Goal: Task Accomplishment & Management: Use online tool/utility

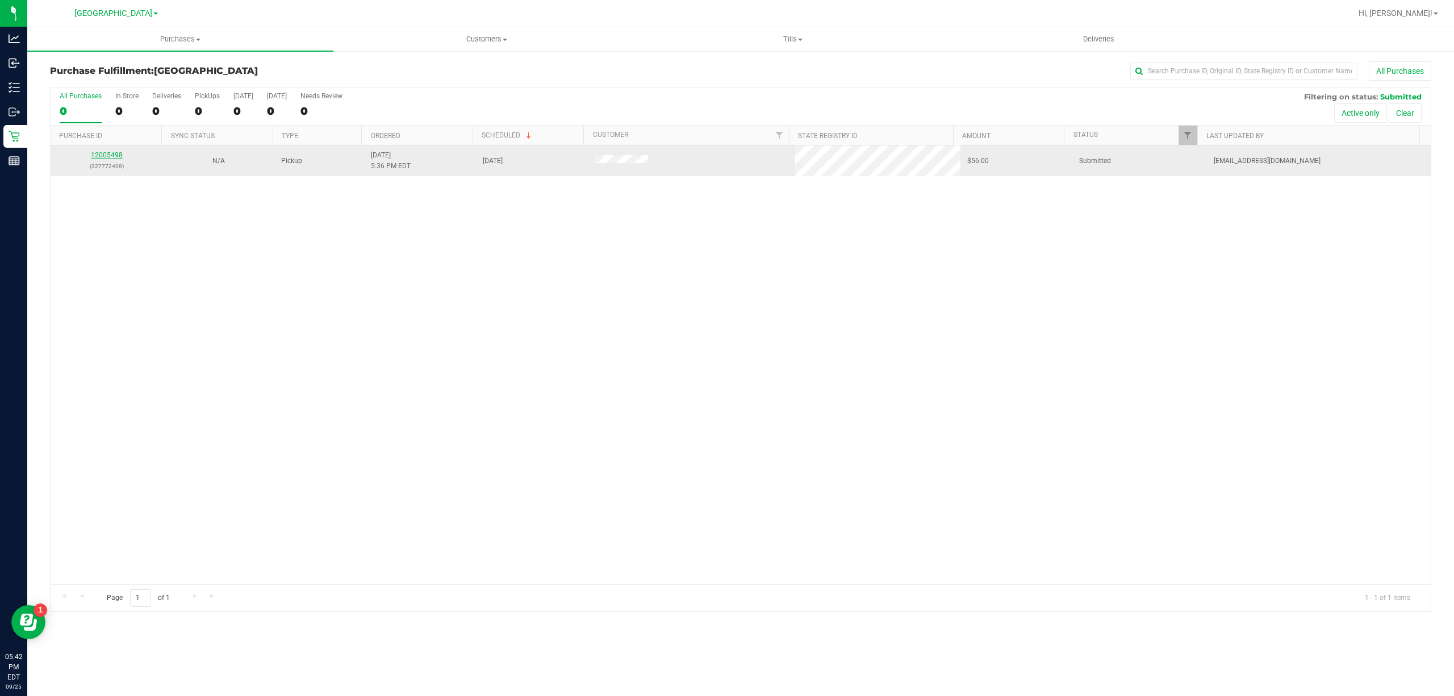
click at [114, 156] on link "12005498" at bounding box center [107, 155] width 32 height 8
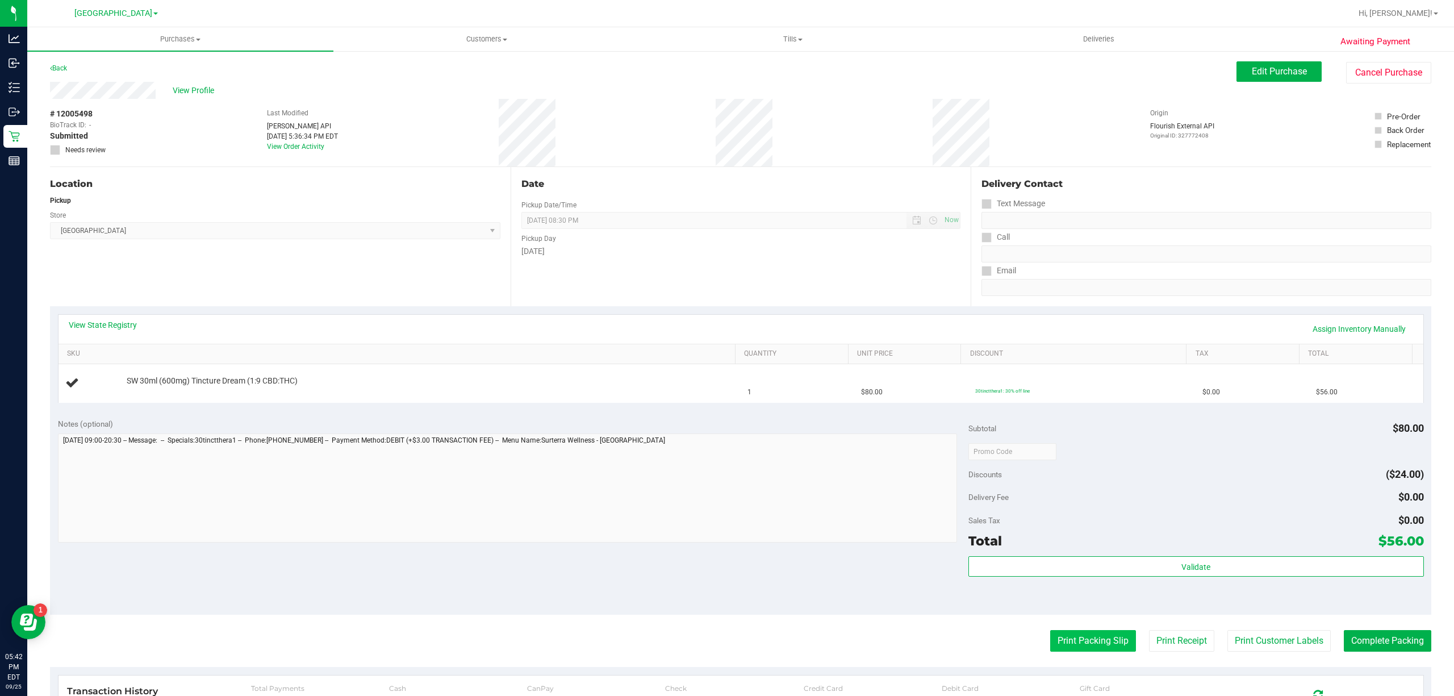
click at [1054, 641] on button "Print Packing Slip" at bounding box center [1093, 641] width 86 height 22
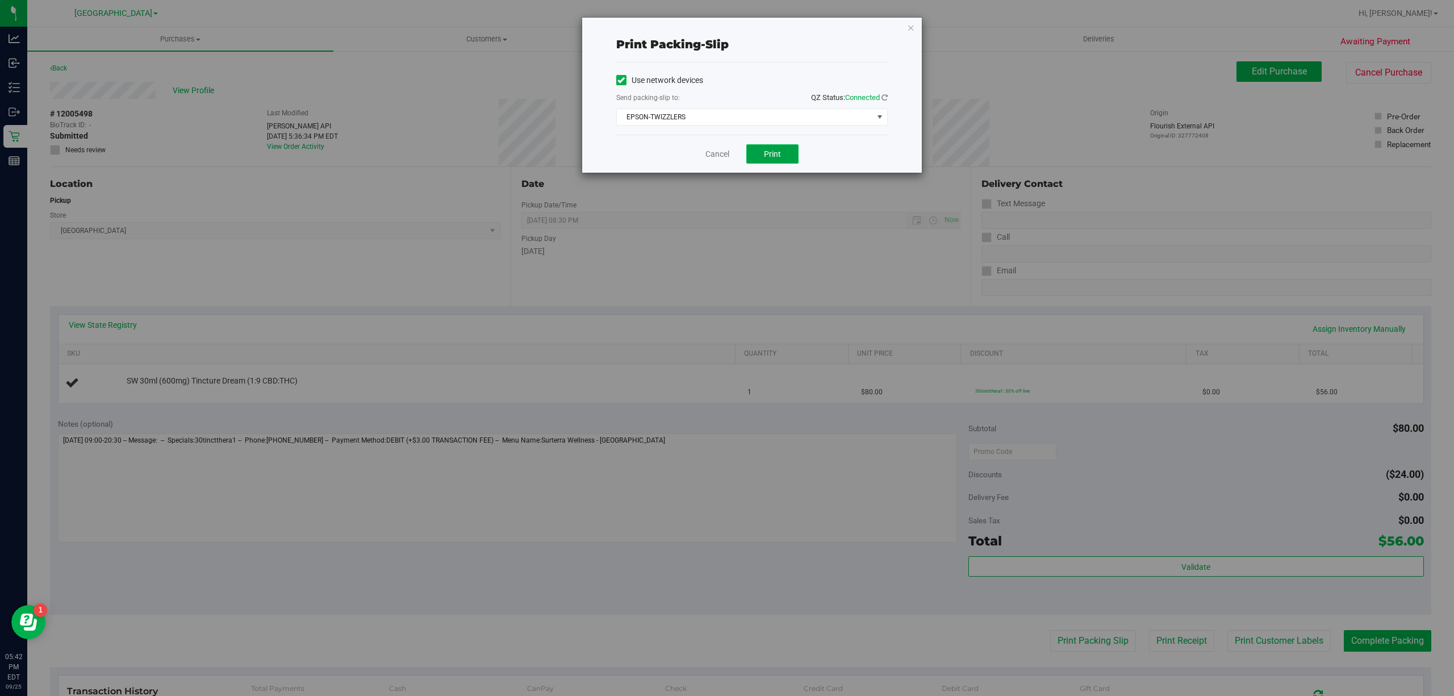
click at [753, 150] on button "Print" at bounding box center [772, 153] width 52 height 19
drag, startPoint x: 737, startPoint y: 149, endPoint x: 725, endPoint y: 152, distance: 11.9
click at [736, 149] on div "Cancel Print" at bounding box center [751, 154] width 271 height 38
click at [716, 152] on link "Cancel" at bounding box center [717, 154] width 24 height 12
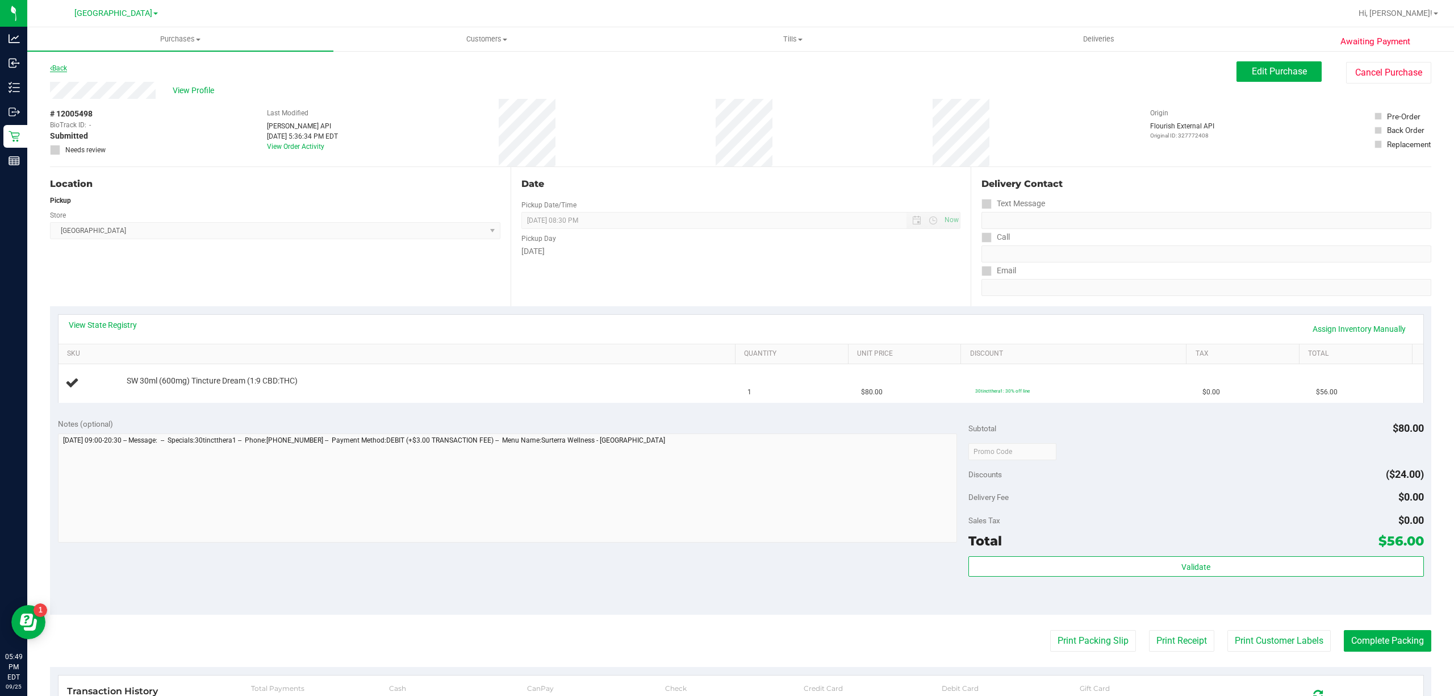
click at [55, 67] on link "Back" at bounding box center [58, 68] width 17 height 8
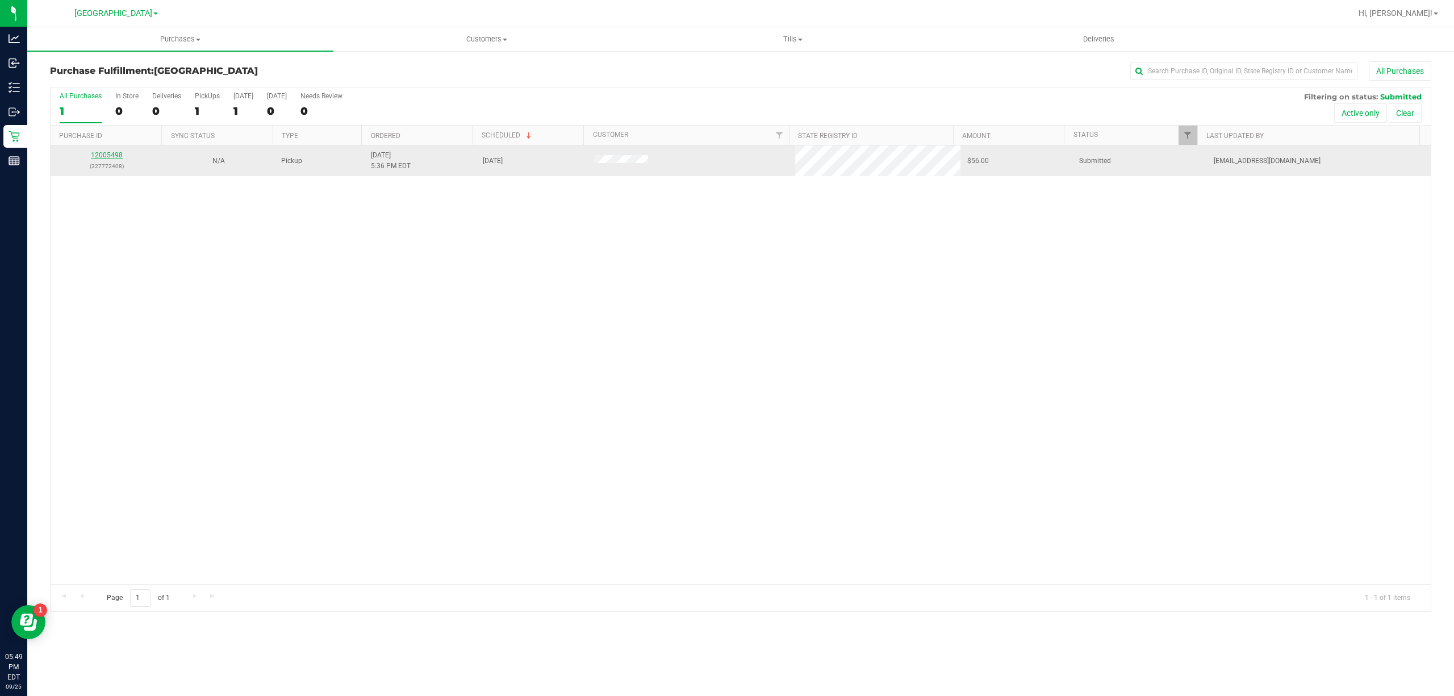
click at [110, 157] on link "12005498" at bounding box center [107, 155] width 32 height 8
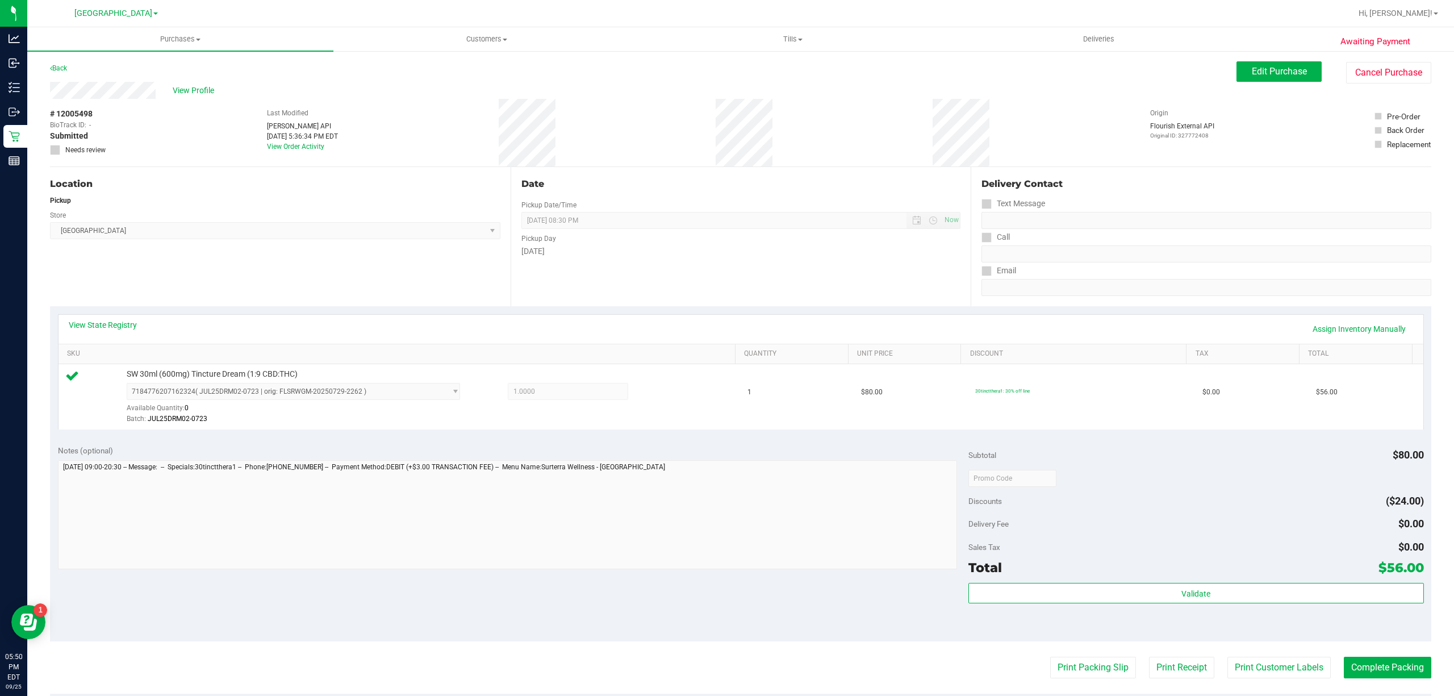
click at [1193, 580] on div "Subtotal $80.00 Discounts ($24.00) Delivery Fee $0.00 Sales Tax $0.00 Total $56…" at bounding box center [1195, 539] width 455 height 189
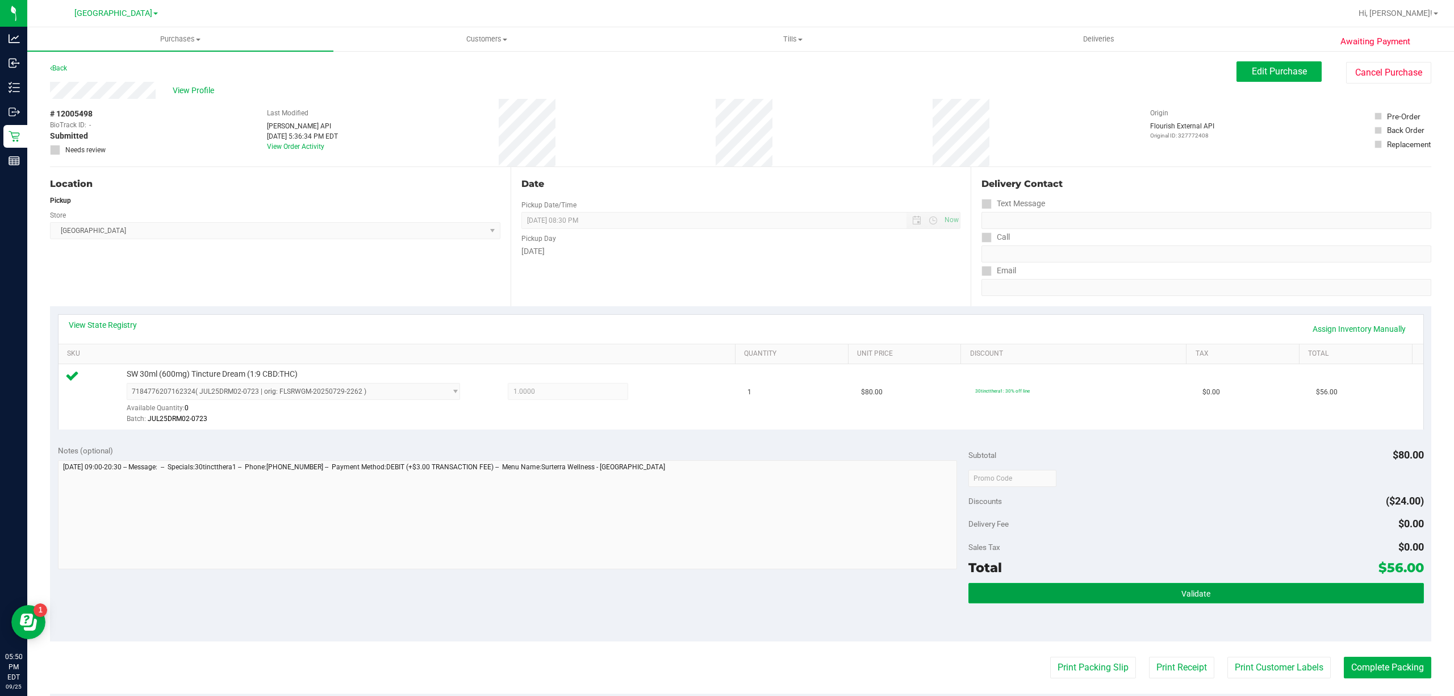
click at [1191, 585] on button "Validate" at bounding box center [1195, 593] width 455 height 20
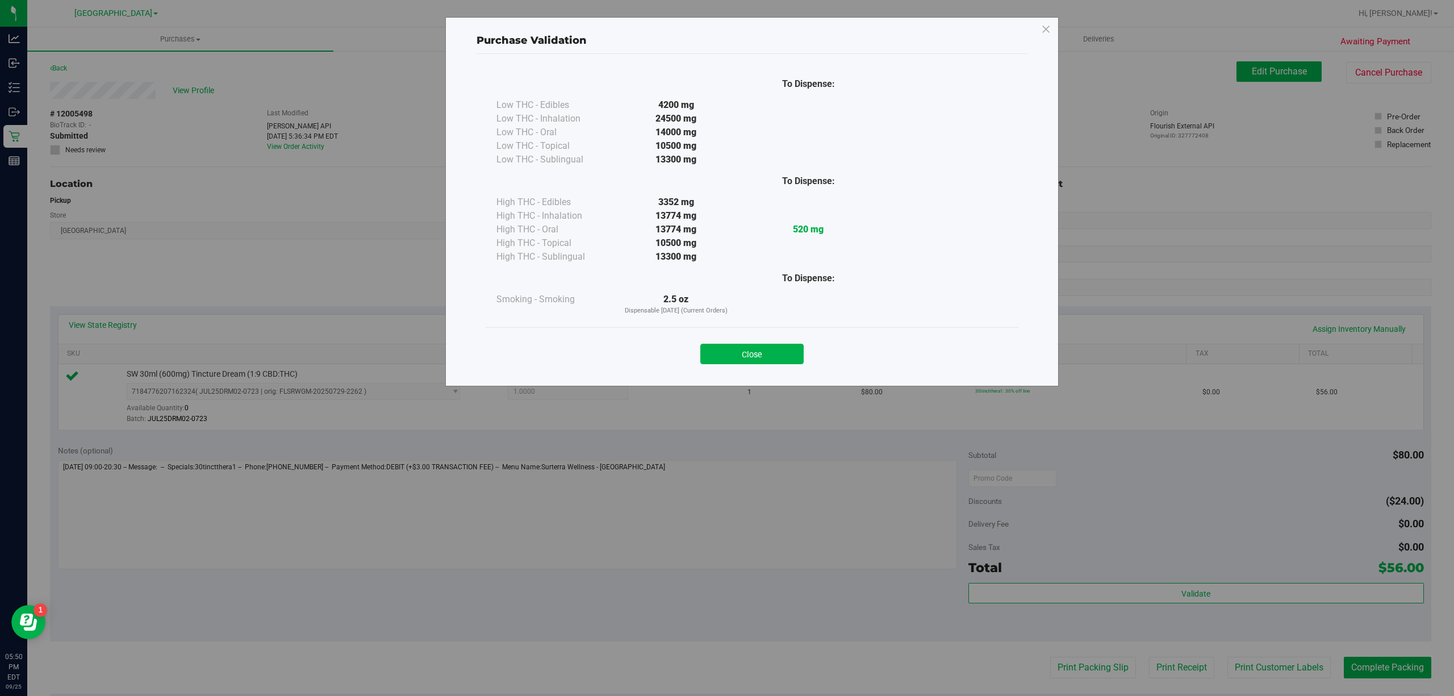
drag, startPoint x: 789, startPoint y: 358, endPoint x: 787, endPoint y: 351, distance: 7.4
click at [789, 357] on button "Close" at bounding box center [751, 354] width 103 height 20
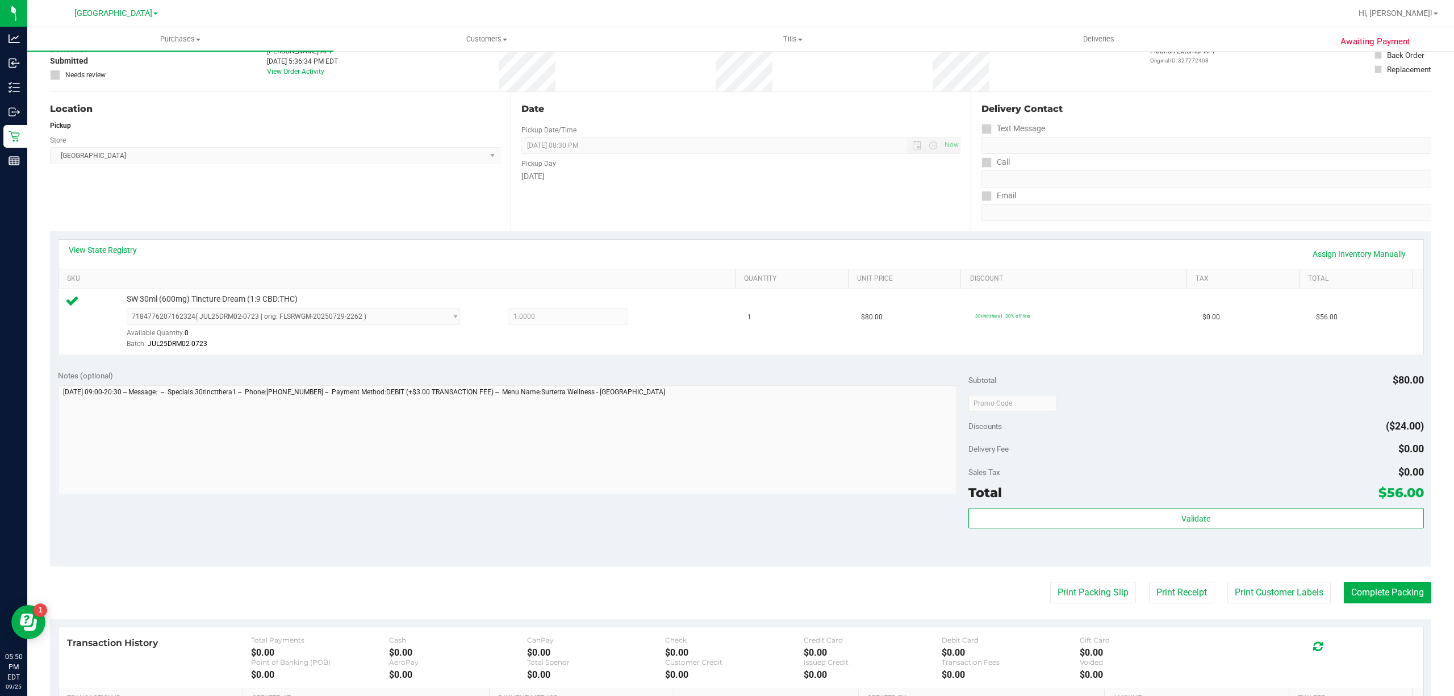
scroll to position [76, 0]
click at [1245, 598] on button "Print Customer Labels" at bounding box center [1278, 592] width 103 height 22
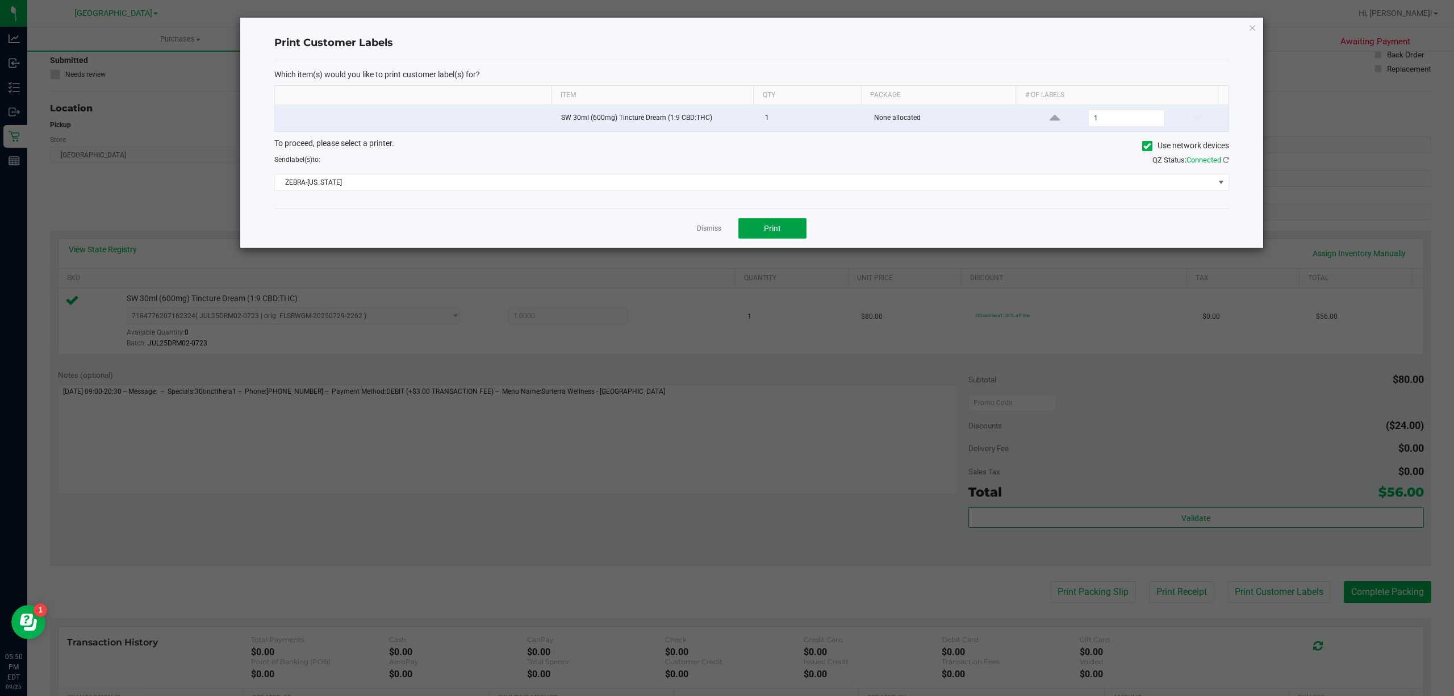
click at [752, 232] on button "Print" at bounding box center [772, 228] width 68 height 20
click at [714, 225] on link "Dismiss" at bounding box center [709, 229] width 24 height 10
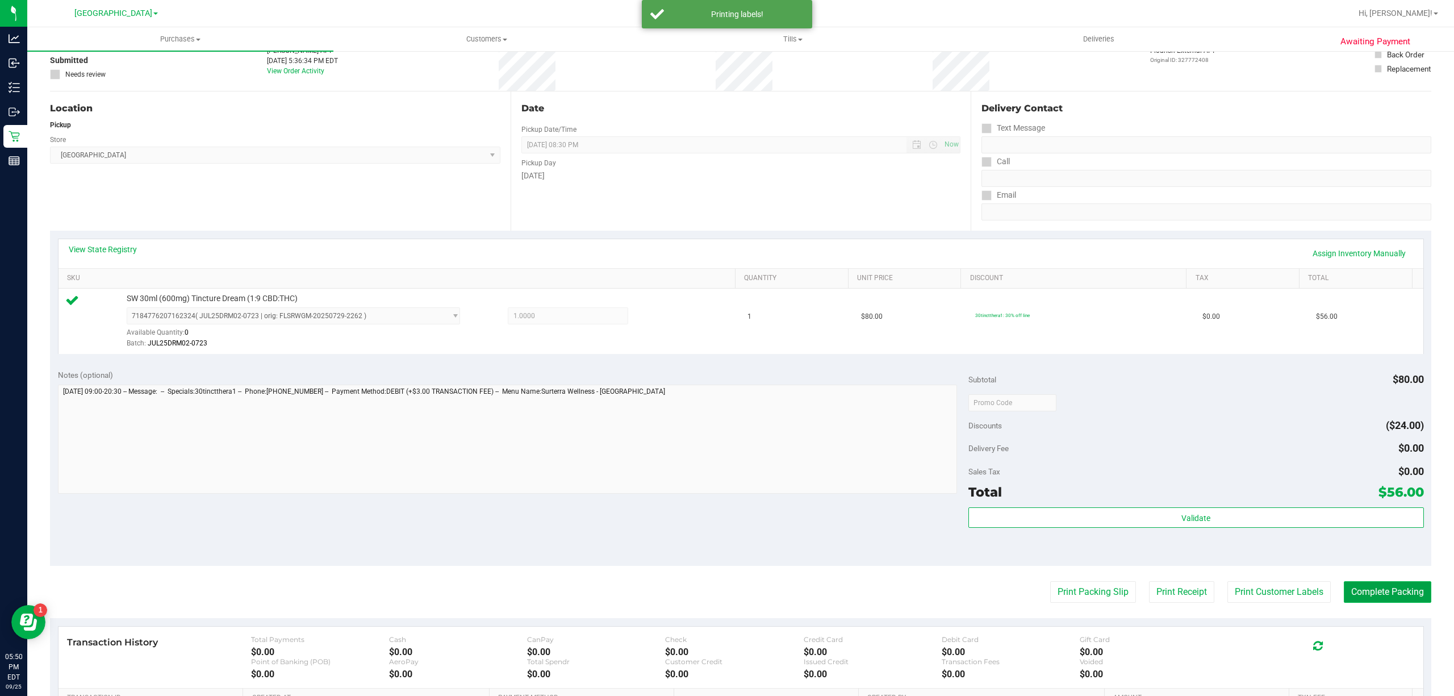
click at [1377, 584] on button "Complete Packing" at bounding box center [1387, 592] width 87 height 22
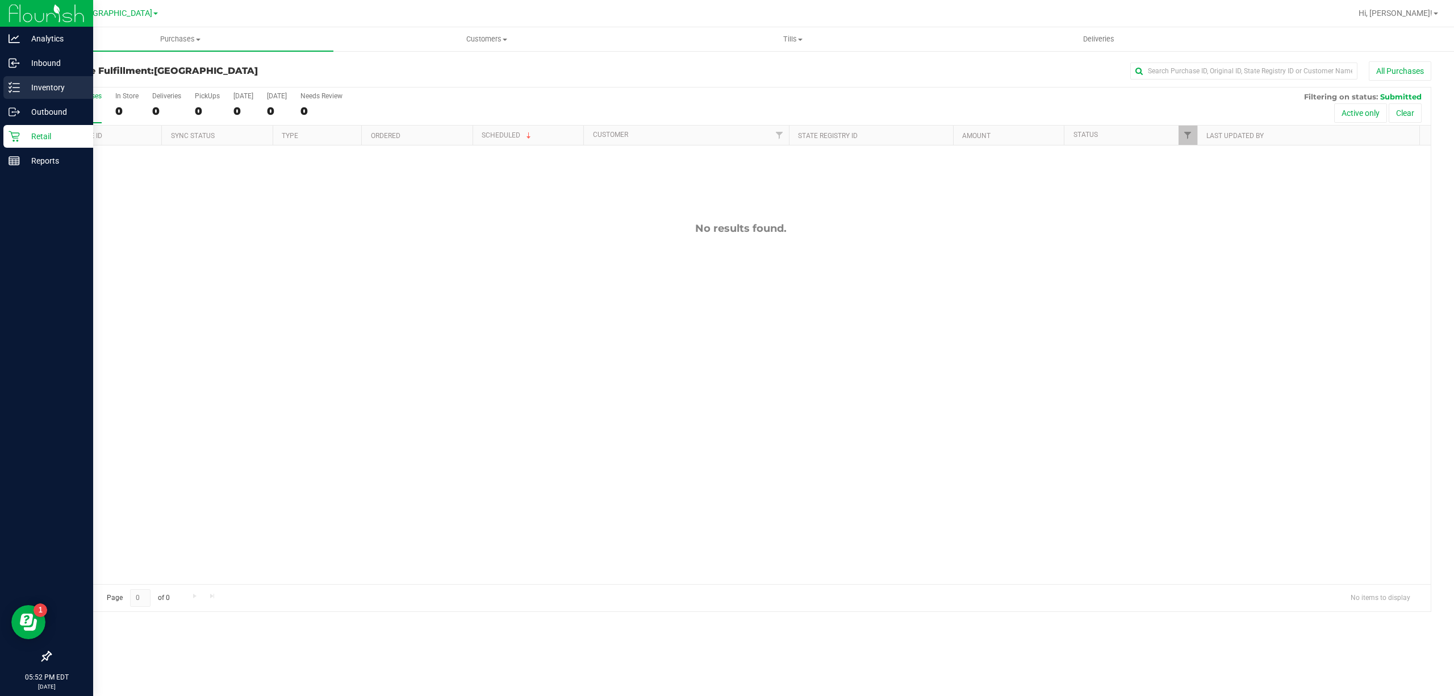
click at [39, 87] on p "Inventory" at bounding box center [54, 88] width 68 height 14
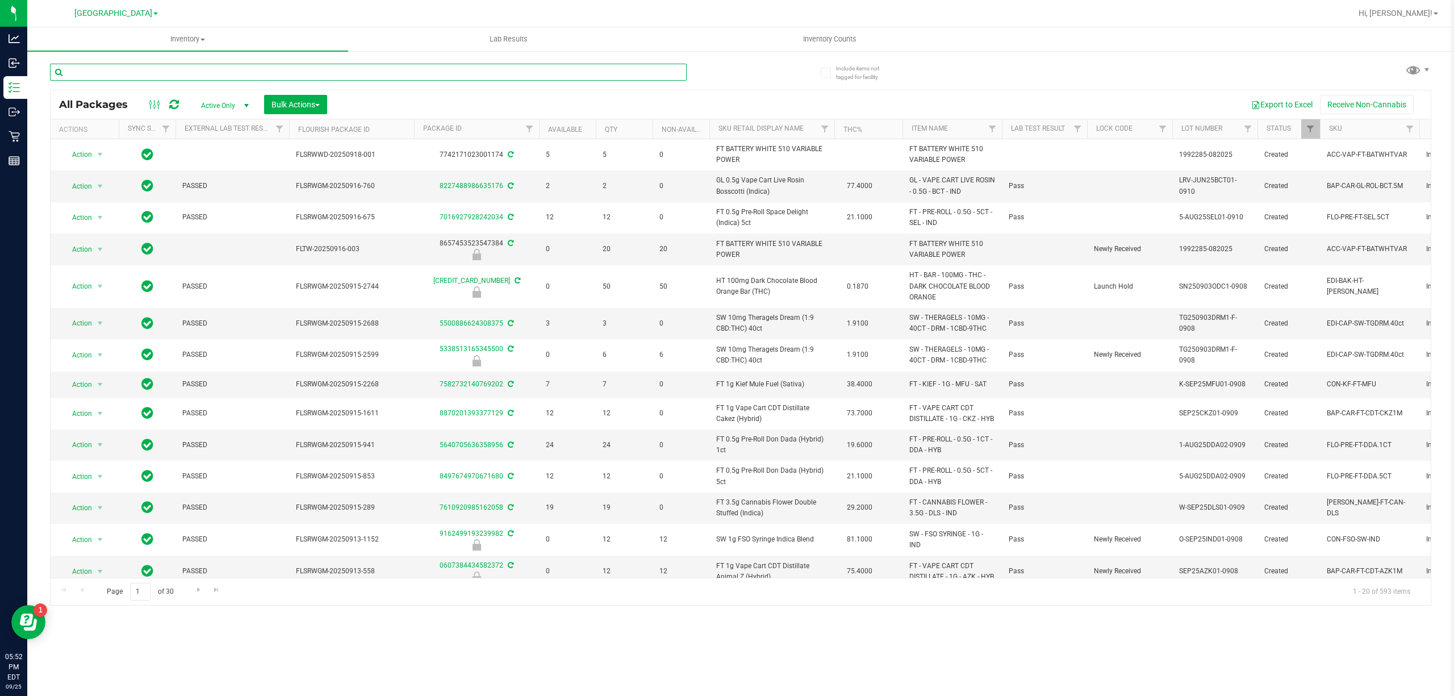
click at [196, 74] on input "text" at bounding box center [368, 72] width 637 height 17
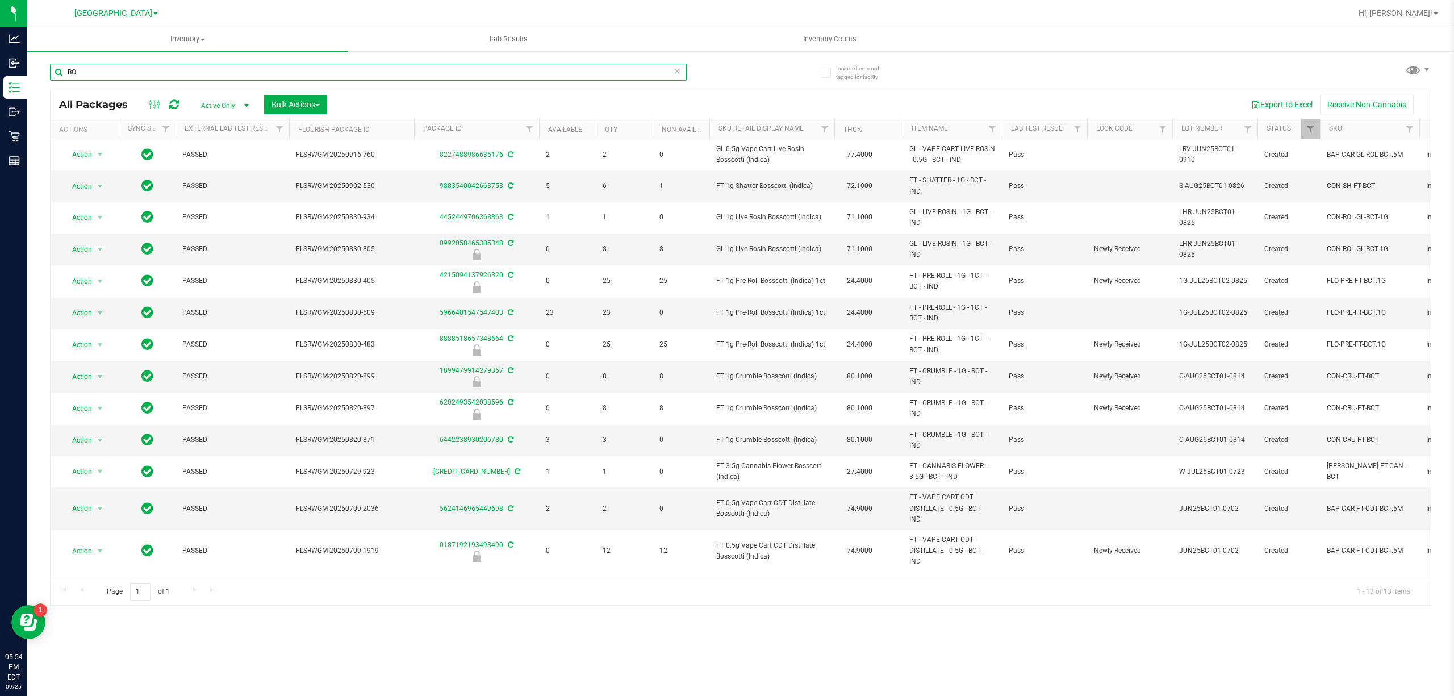
type input "B"
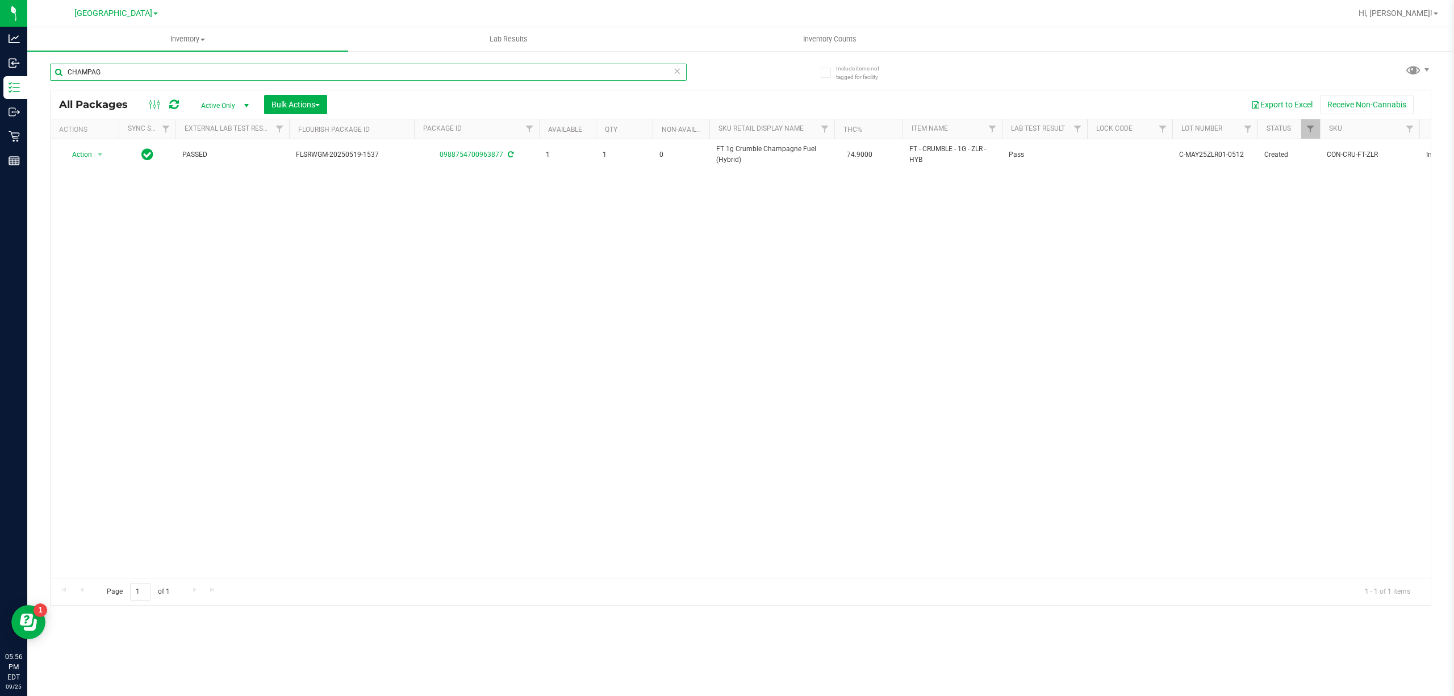
click at [260, 72] on input "CHAMPAG" at bounding box center [368, 72] width 637 height 17
paste input "HT 2.5mg Peach Mango Mints (THC) 40ct"
click at [187, 71] on input "HT 2.5mg Peach Mango Mints (THC) 40ct" at bounding box center [368, 72] width 637 height 17
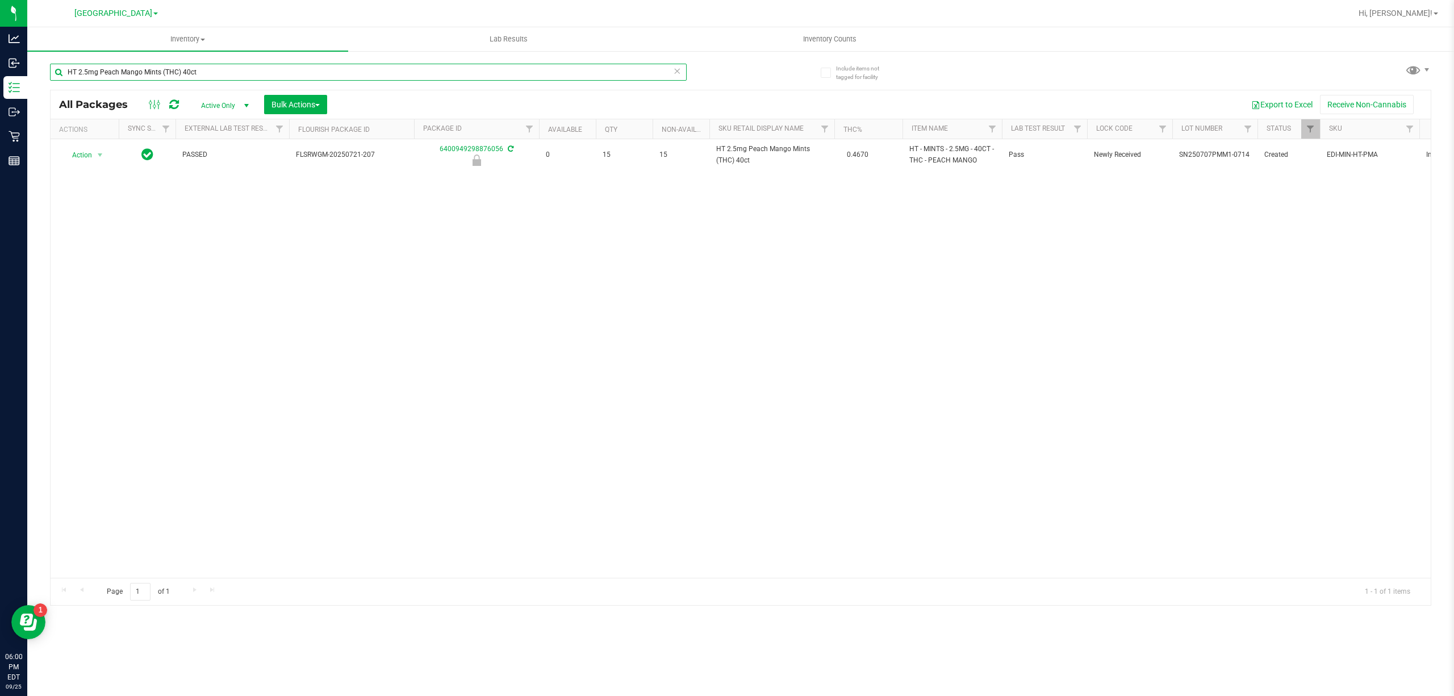
click at [187, 71] on input "HT 2.5mg Peach Mango Mints (THC) 40ct" at bounding box center [368, 72] width 637 height 17
drag, startPoint x: 187, startPoint y: 71, endPoint x: 192, endPoint y: 64, distance: 8.2
click at [190, 69] on input "HT 2.5mg Peach Mango Mints (THC) 40ct" at bounding box center [368, 72] width 637 height 17
type input "3531989430783649"
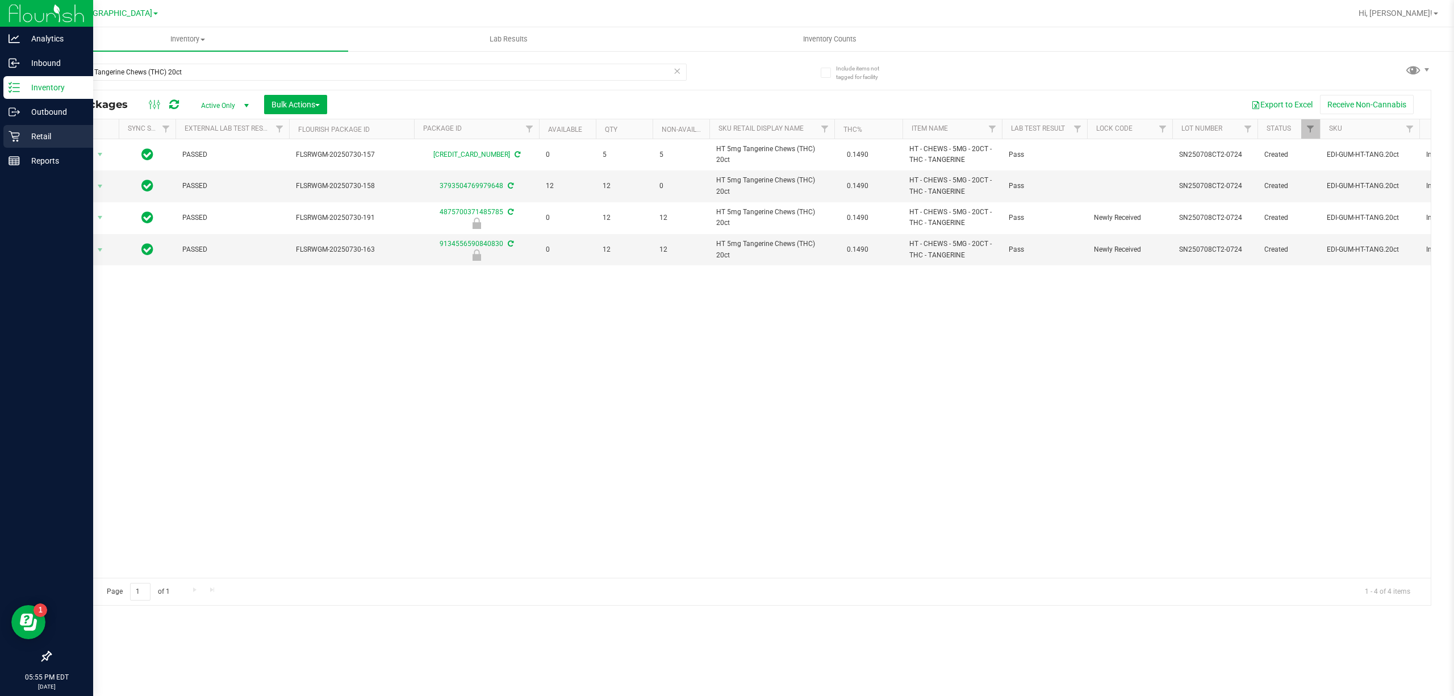
click at [48, 132] on p "Retail" at bounding box center [54, 136] width 68 height 14
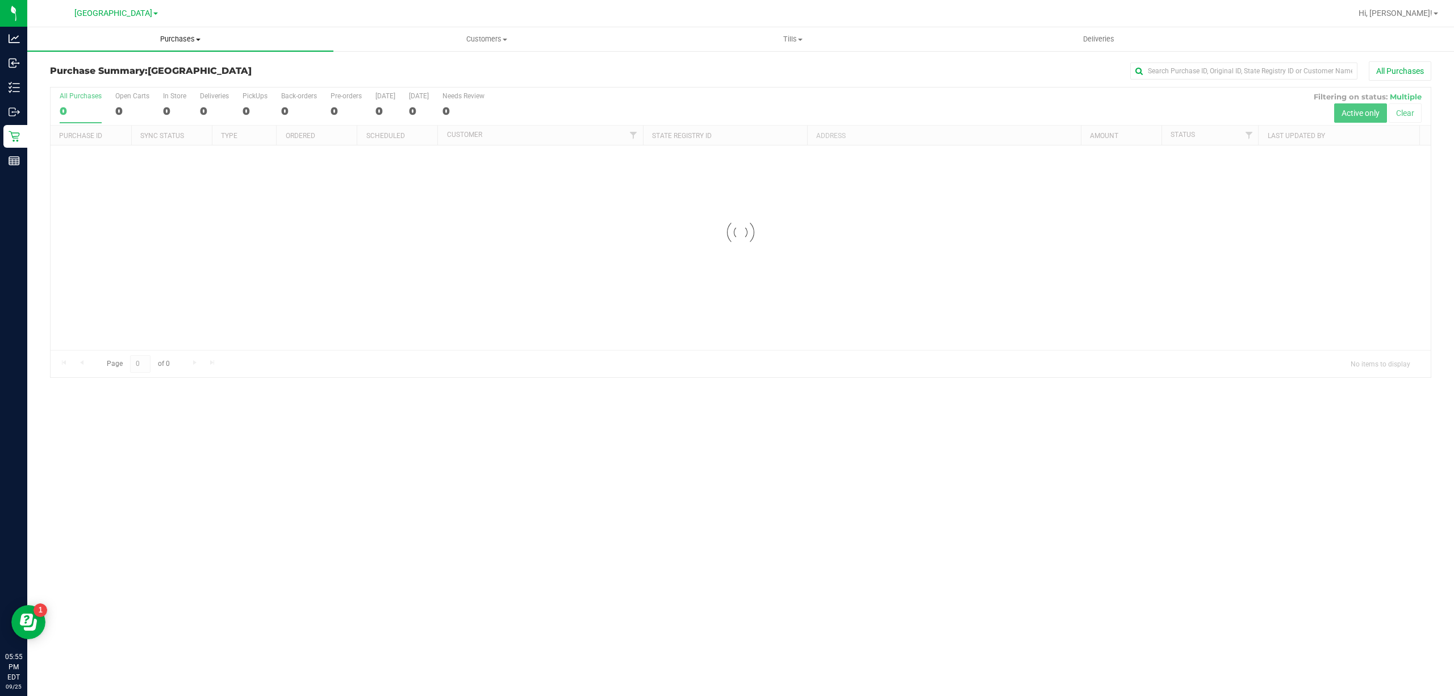
drag, startPoint x: 207, startPoint y: 43, endPoint x: 218, endPoint y: 39, distance: 12.2
click at [208, 41] on span "Purchases" at bounding box center [180, 39] width 306 height 10
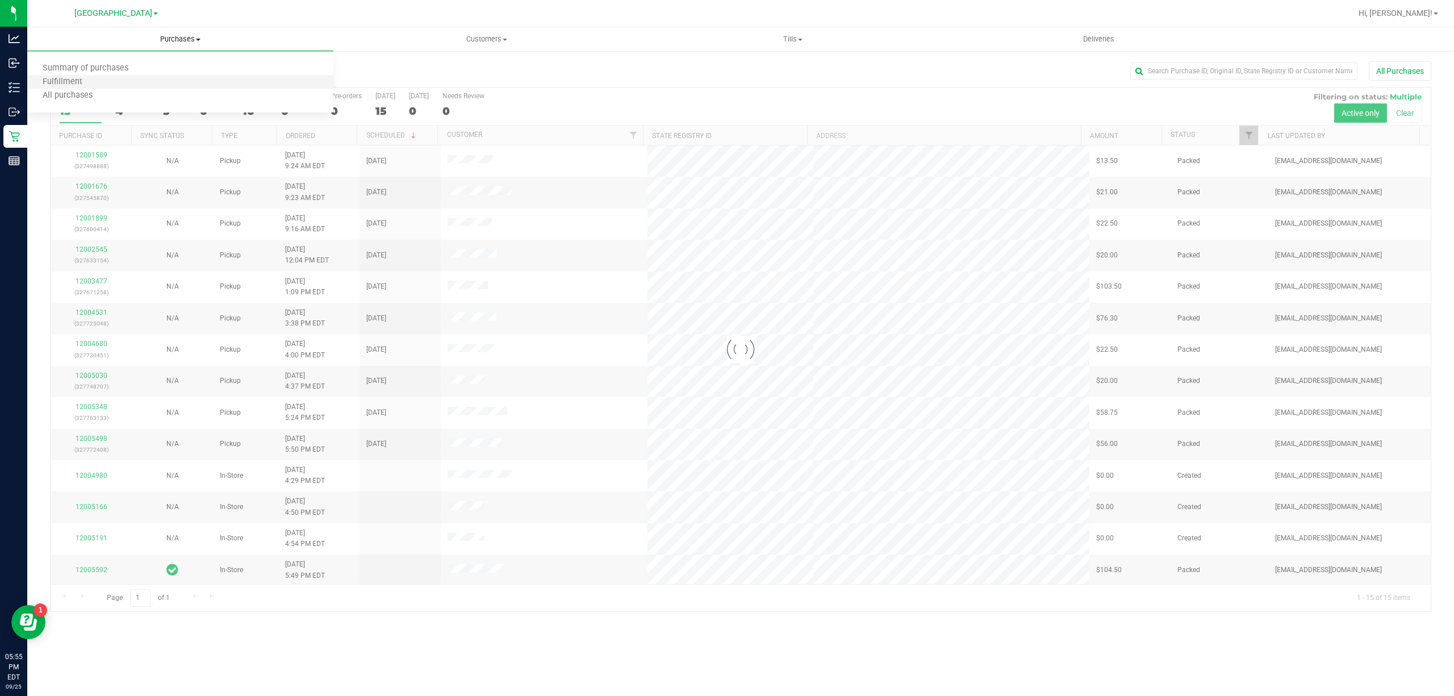
click at [160, 87] on li "Fulfillment" at bounding box center [180, 83] width 306 height 14
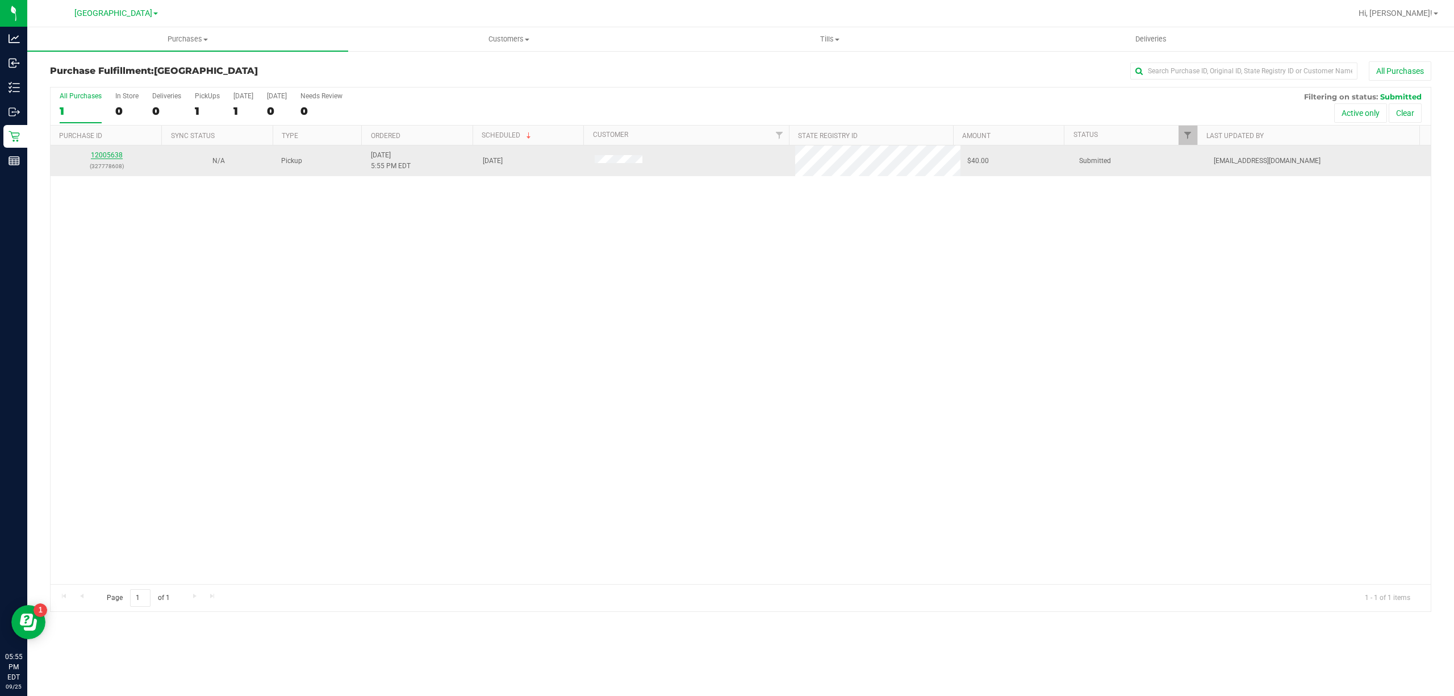
click at [112, 159] on link "12005638" at bounding box center [107, 155] width 32 height 8
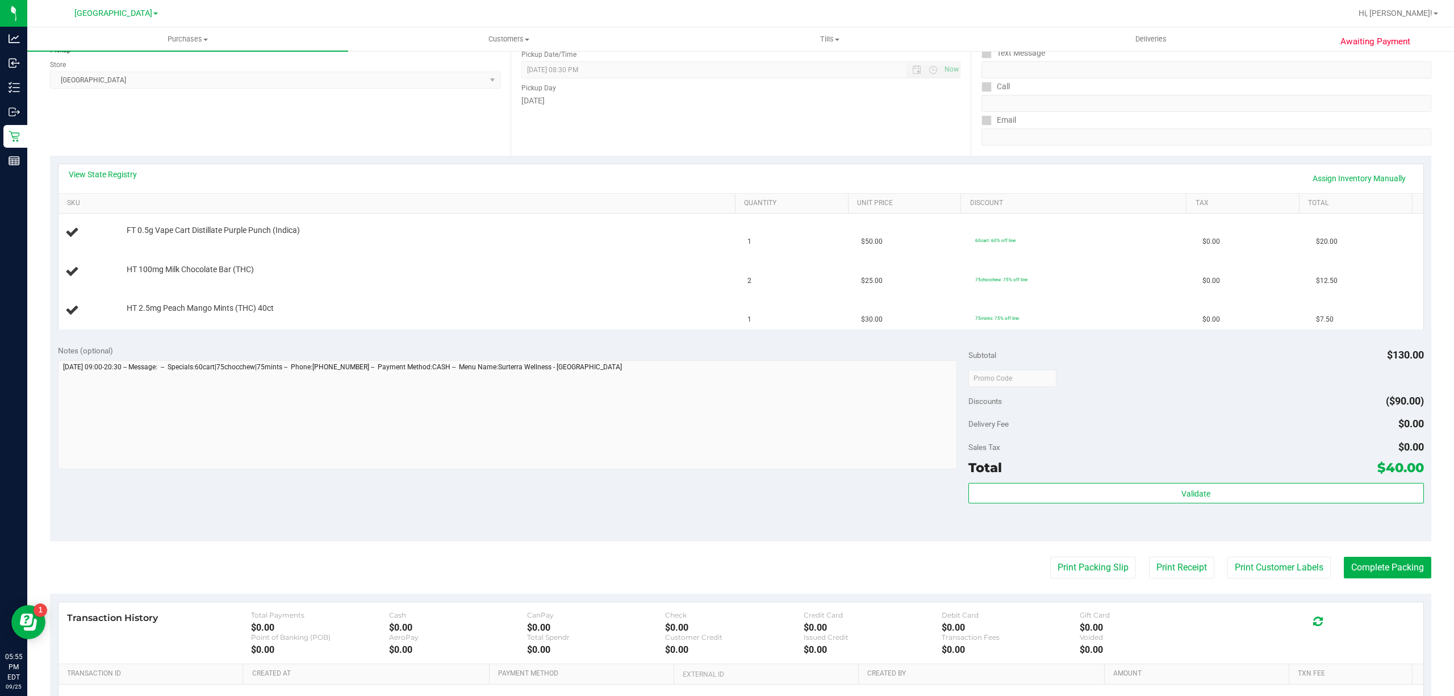
scroll to position [151, 0]
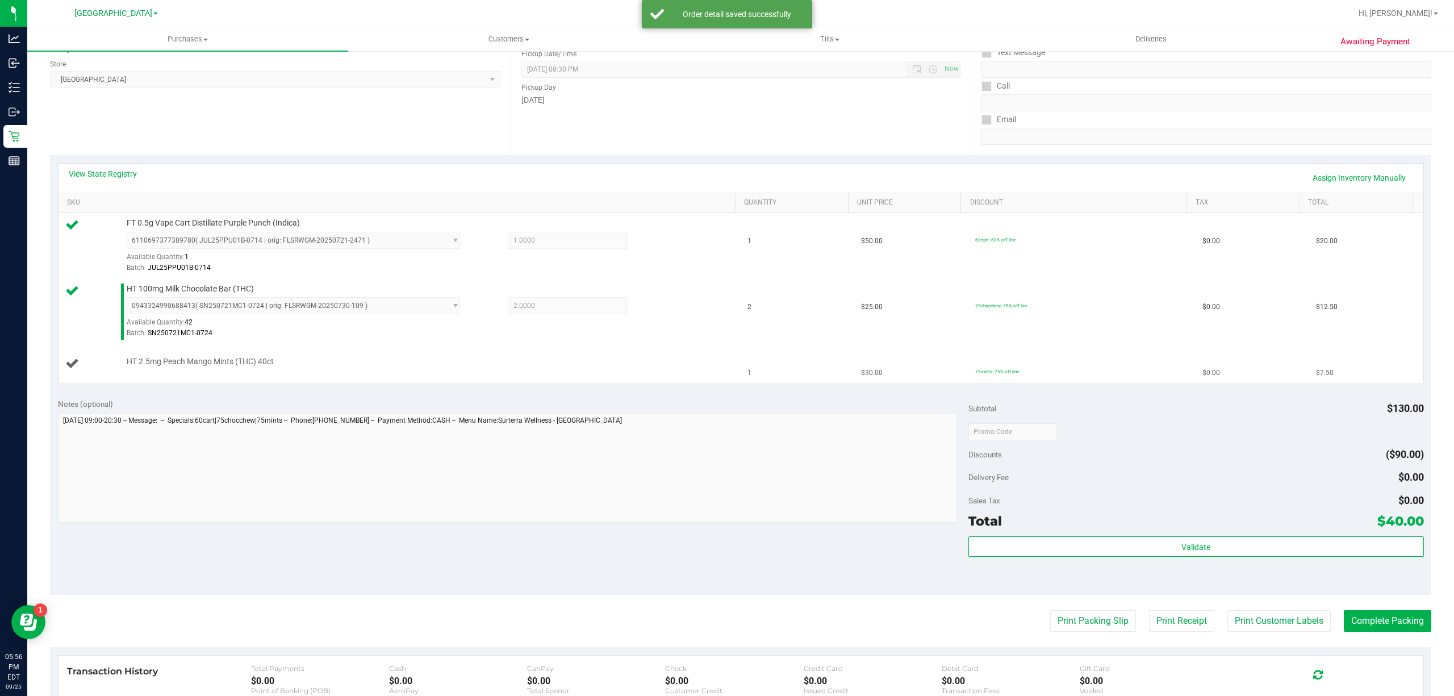
click at [180, 367] on div at bounding box center [428, 367] width 602 height 1
click at [181, 367] on div at bounding box center [428, 367] width 602 height 1
click at [189, 362] on span "HT 2.5mg Peach Mango Mints (THC) 40ct" at bounding box center [200, 361] width 147 height 11
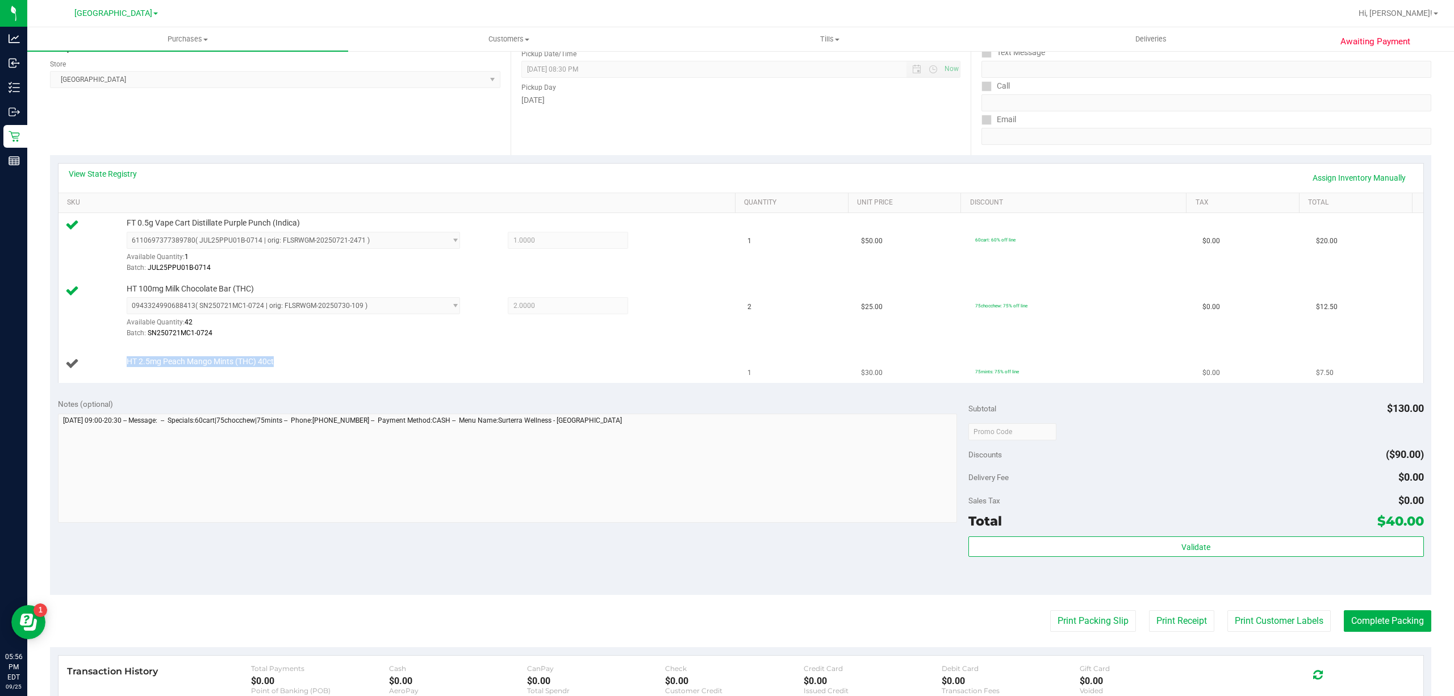
click at [189, 362] on span "HT 2.5mg Peach Mango Mints (THC) 40ct" at bounding box center [200, 361] width 147 height 11
copy div "HT 2.5mg Peach Mango Mints (THC) 40ct"
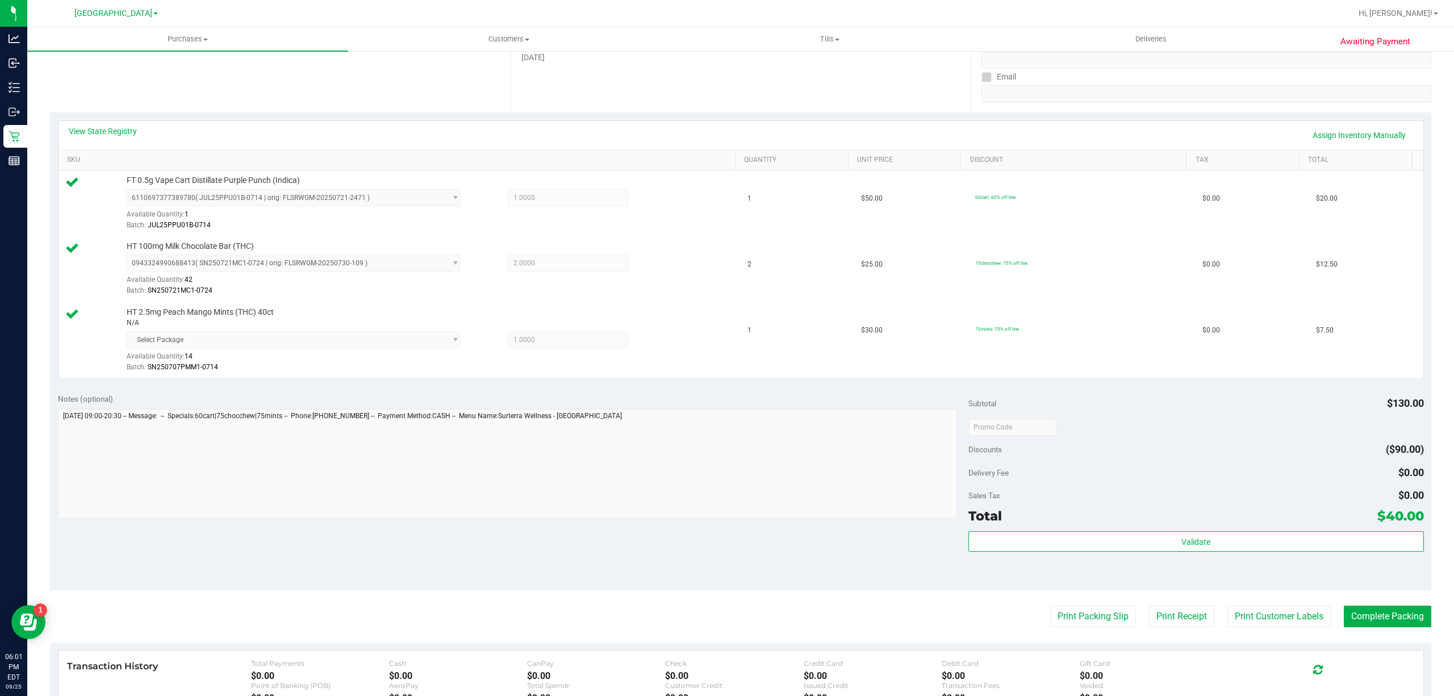
scroll to position [303, 0]
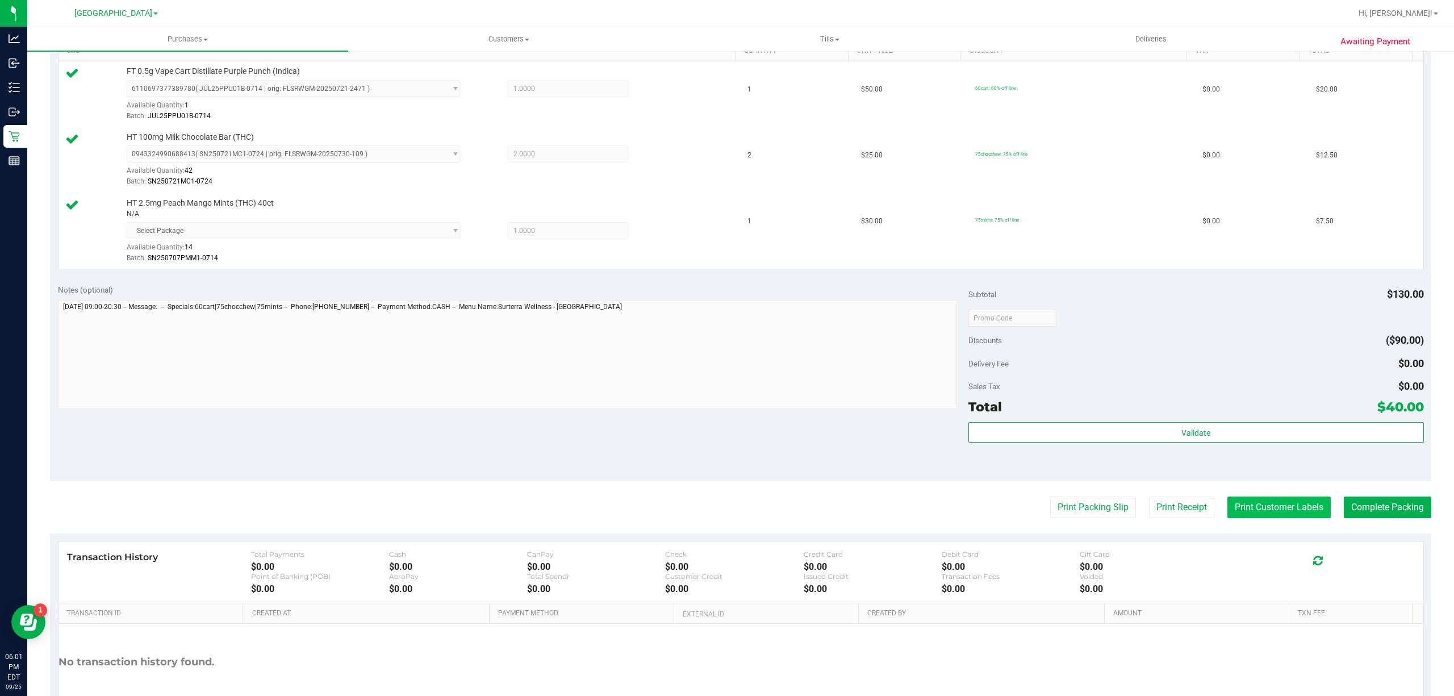
click at [1227, 501] on button "Print Customer Labels" at bounding box center [1278, 507] width 103 height 22
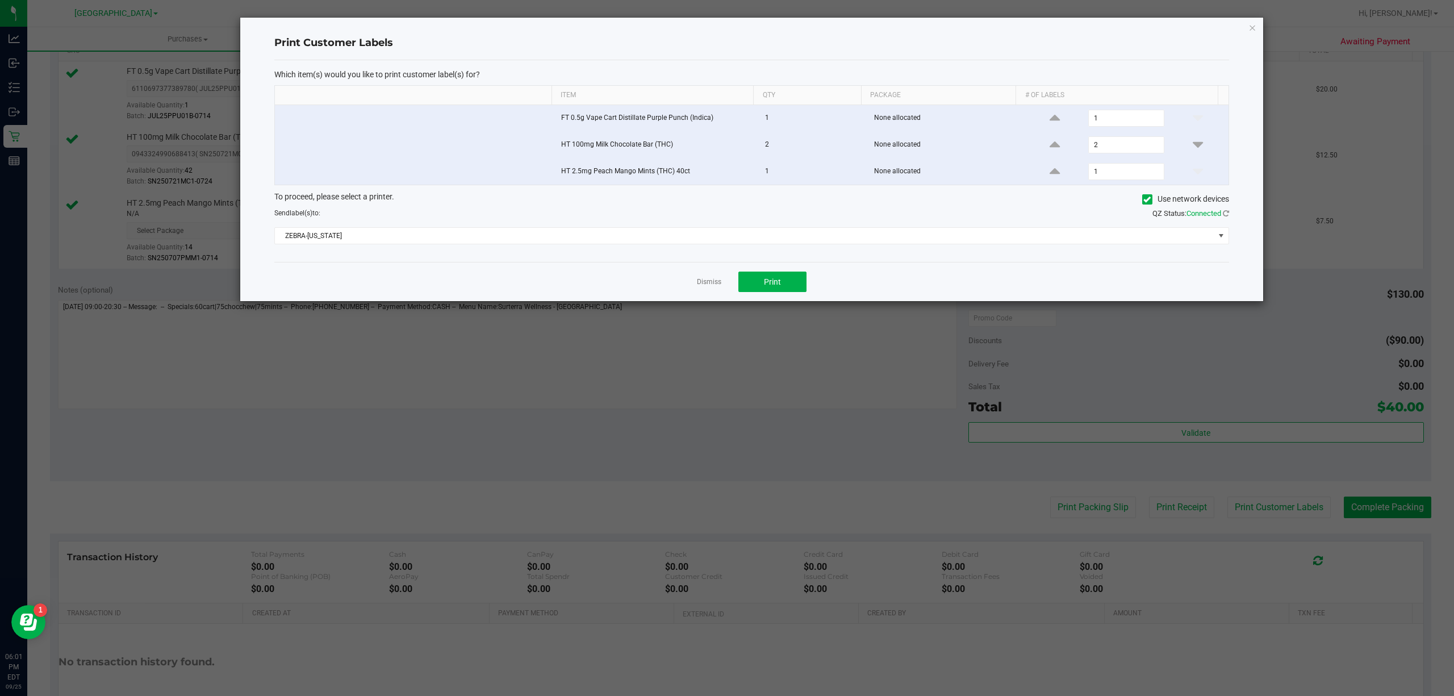
click at [686, 282] on div "Dismiss Print" at bounding box center [751, 281] width 955 height 39
click at [793, 285] on button "Print" at bounding box center [772, 281] width 68 height 20
click at [1254, 32] on icon "button" at bounding box center [1252, 27] width 8 height 14
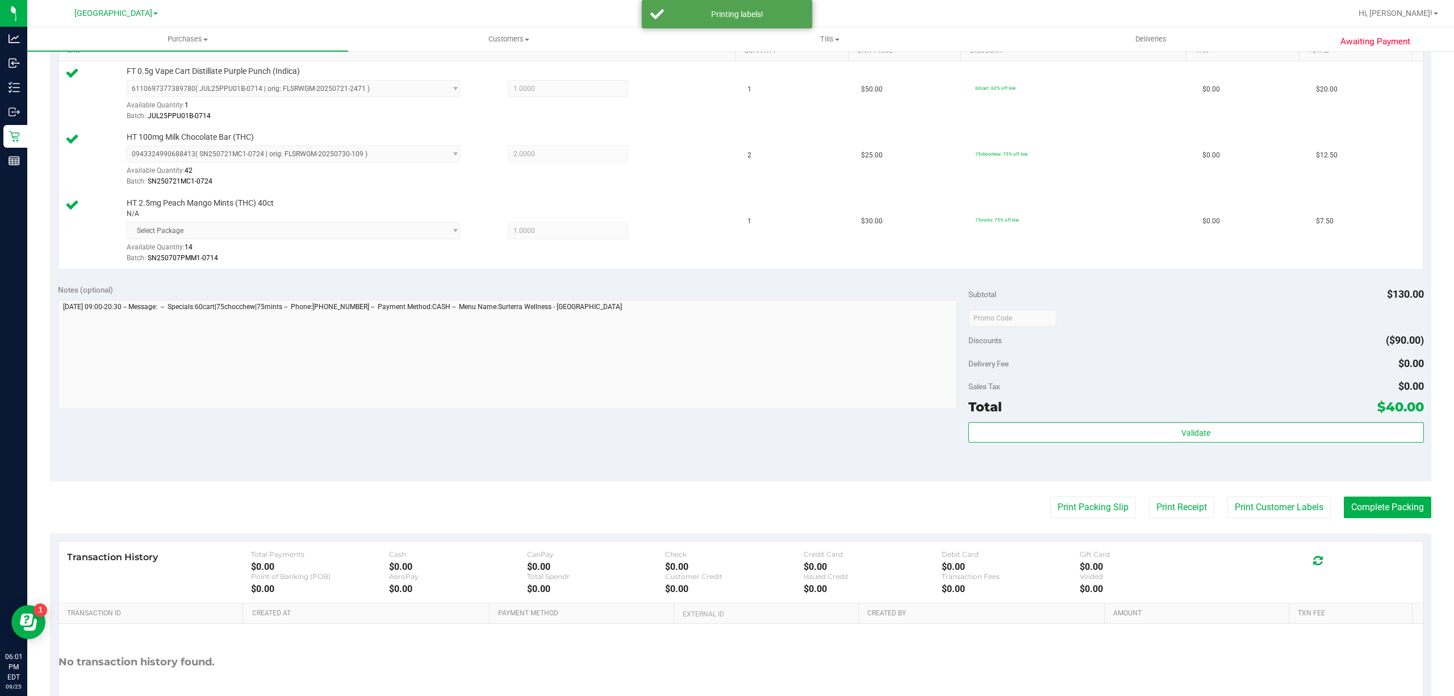
click at [1373, 526] on purchase-details "Back Edit Purchase Cancel Purchase View Profile # 12005638 BioTrack ID: - Submi…" at bounding box center [740, 252] width 1381 height 987
click at [1372, 512] on button "Complete Packing" at bounding box center [1387, 507] width 87 height 22
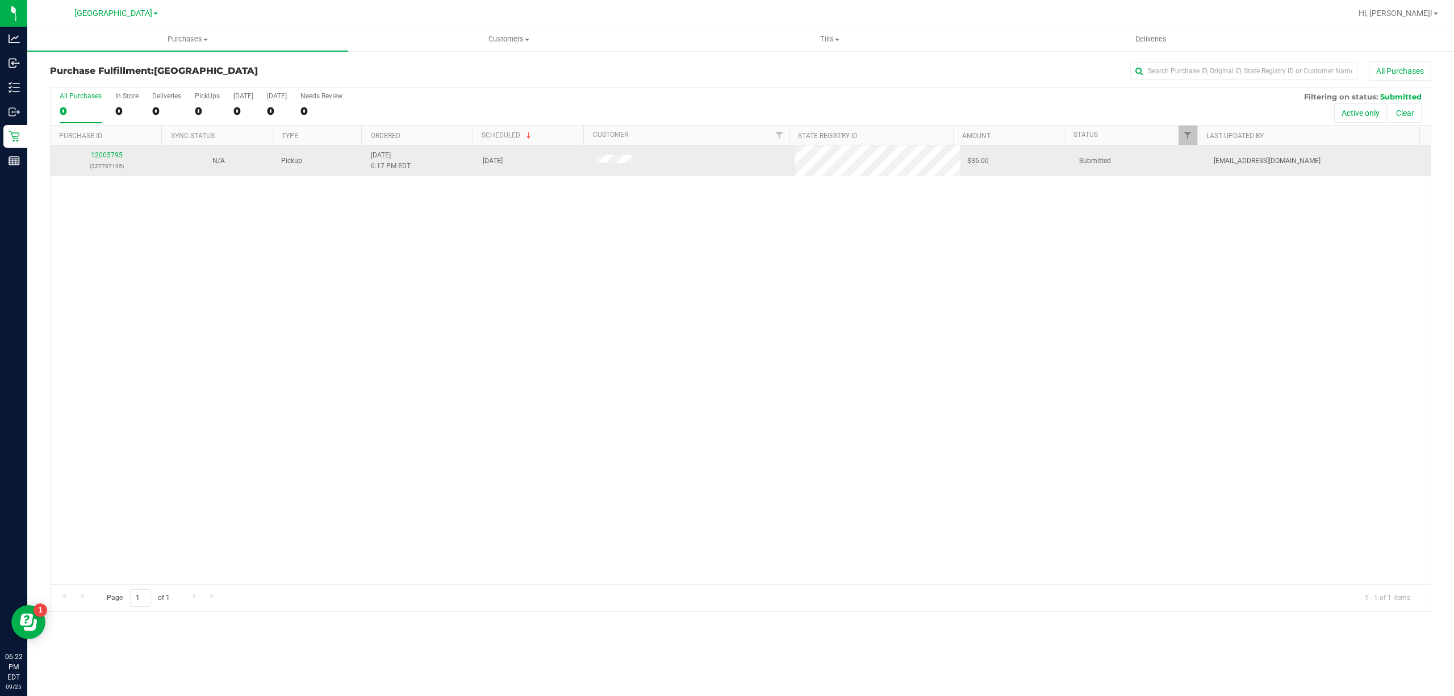
click at [96, 160] on div "12005795 (327787195)" at bounding box center [106, 161] width 98 height 22
click at [102, 153] on link "12005795" at bounding box center [107, 155] width 32 height 8
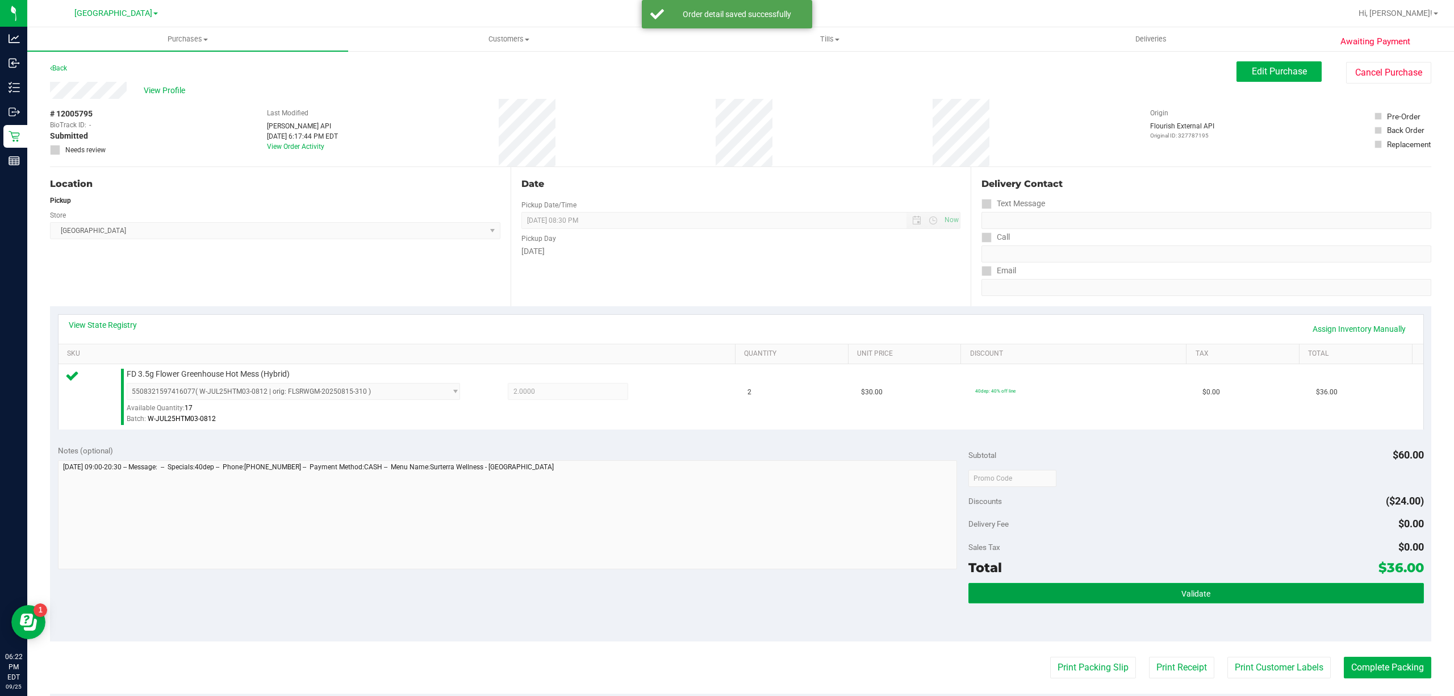
click at [1139, 602] on button "Validate" at bounding box center [1195, 593] width 455 height 20
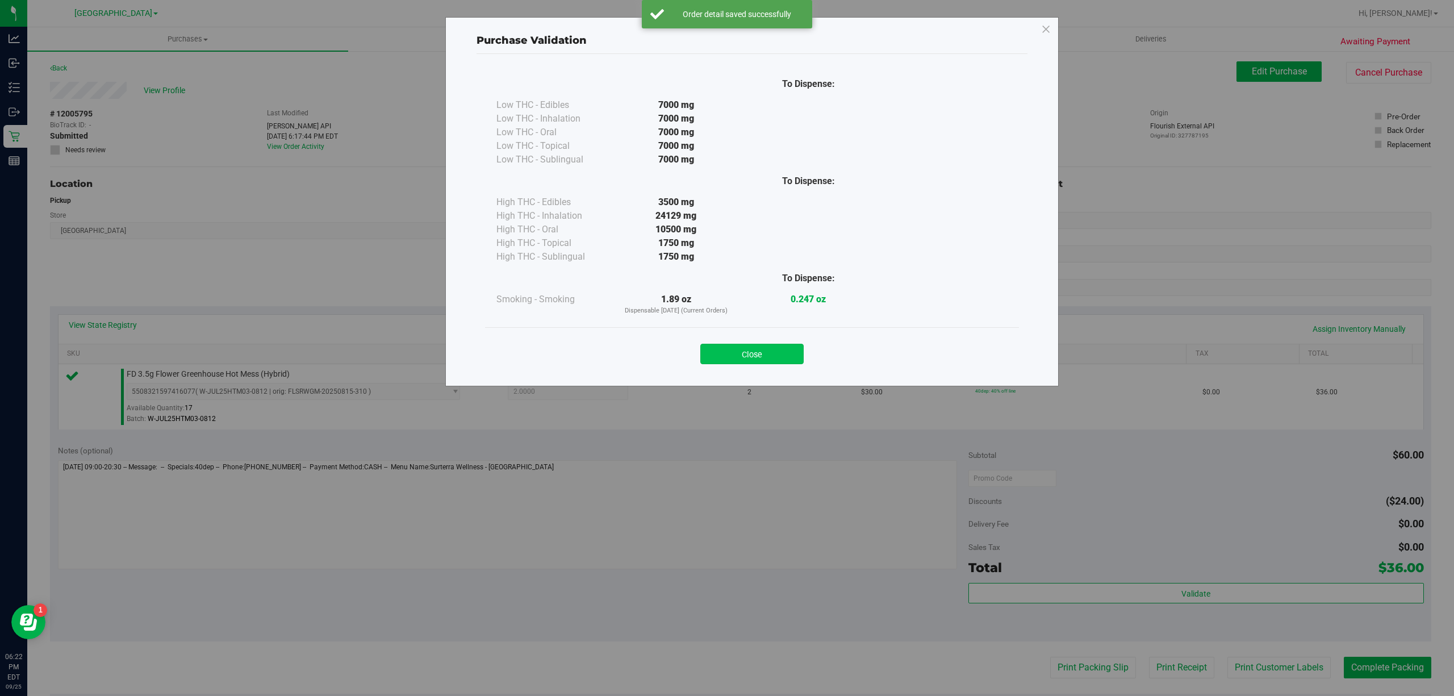
click at [789, 363] on button "Close" at bounding box center [751, 354] width 103 height 20
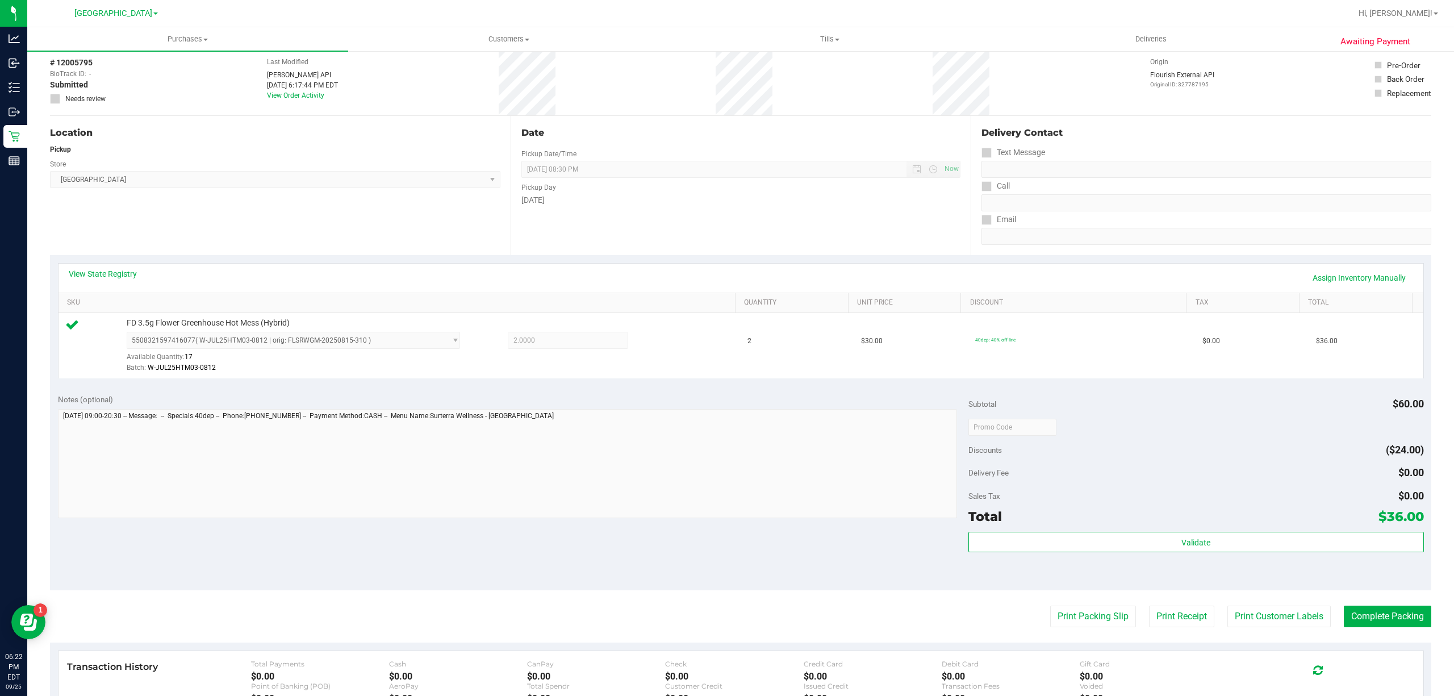
scroll to position [76, 0]
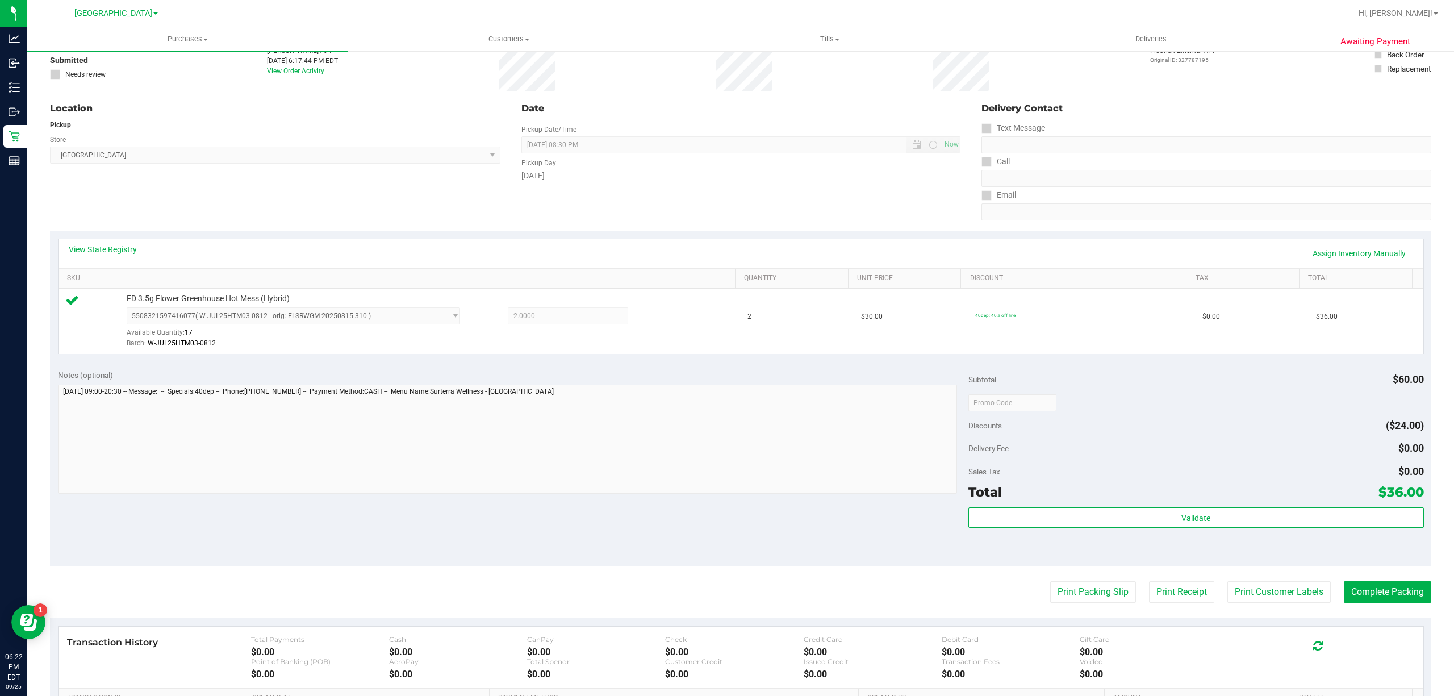
click at [1277, 605] on purchase-details "Back Edit Purchase Cancel Purchase View Profile # 12005795 BioTrack ID: - Submi…" at bounding box center [740, 408] width 1381 height 844
click at [1277, 600] on button "Print Customer Labels" at bounding box center [1278, 592] width 103 height 22
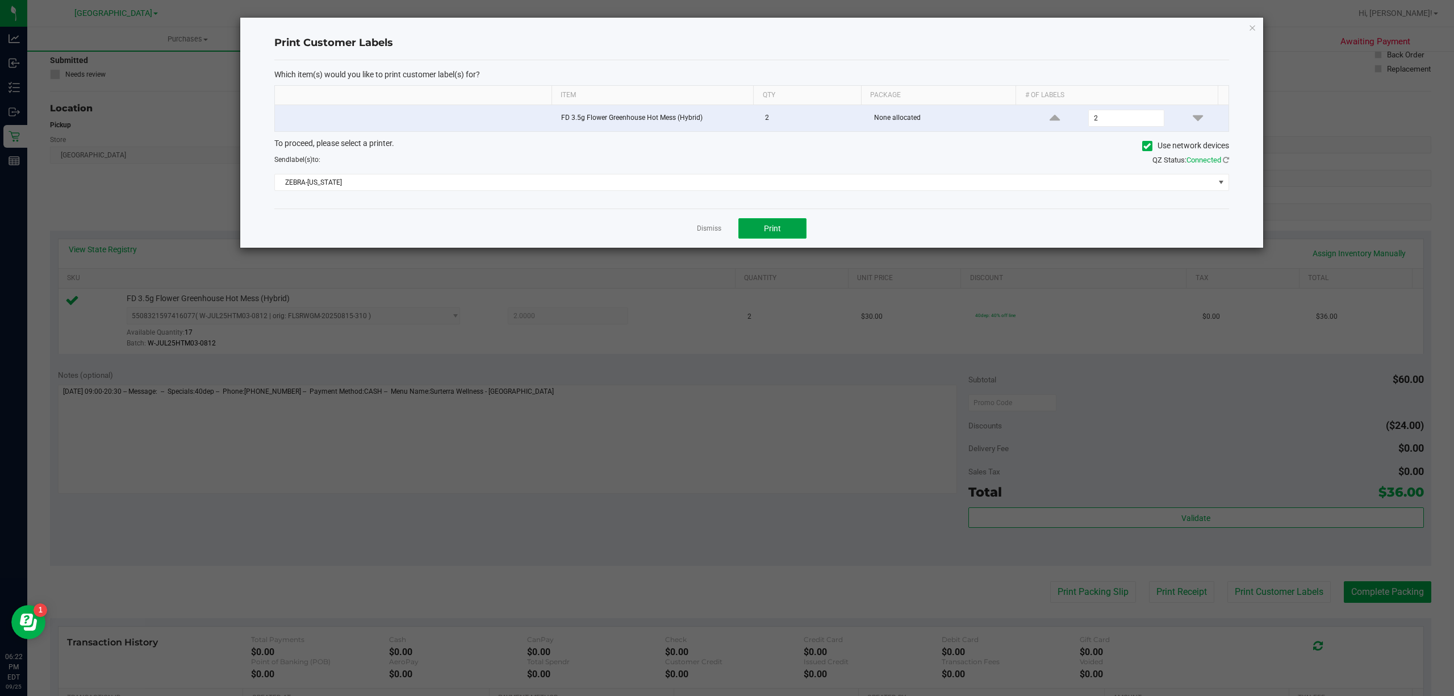
click at [760, 221] on button "Print" at bounding box center [772, 228] width 68 height 20
click at [1252, 23] on icon "button" at bounding box center [1252, 27] width 8 height 14
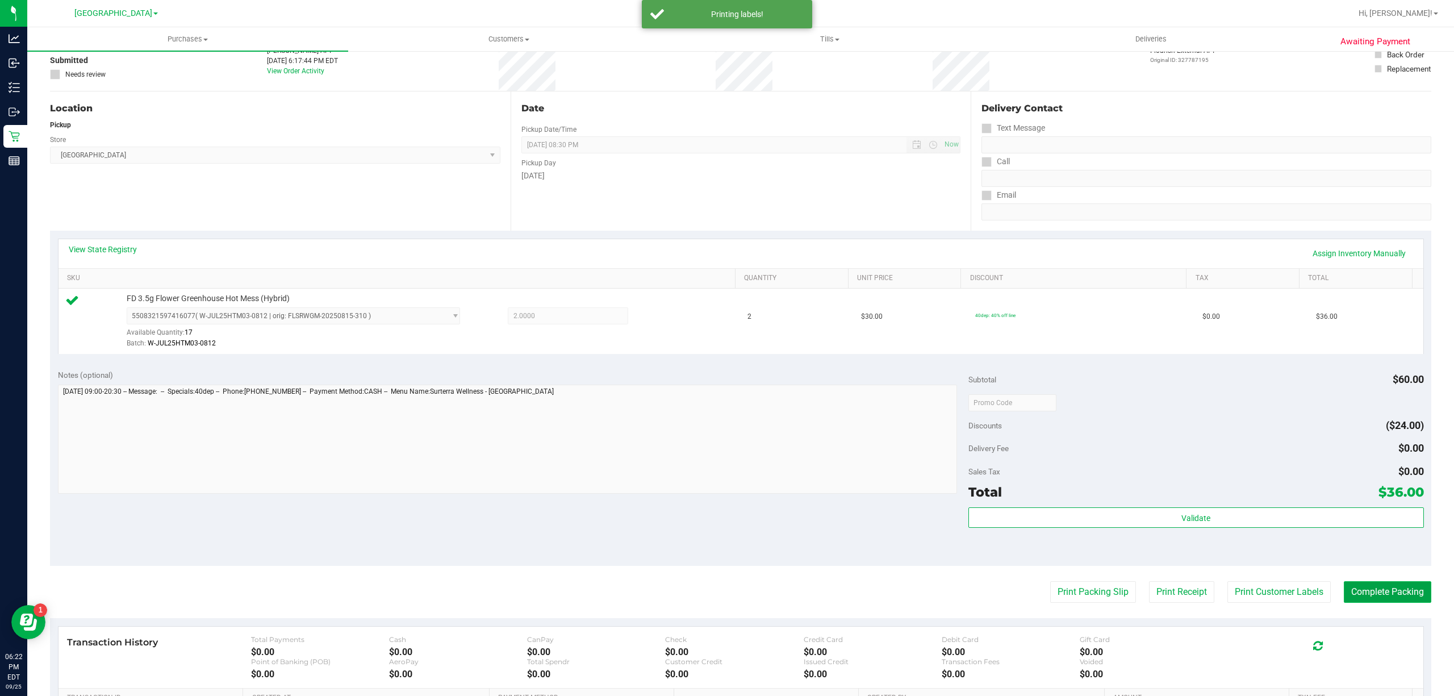
click at [1348, 594] on button "Complete Packing" at bounding box center [1387, 592] width 87 height 22
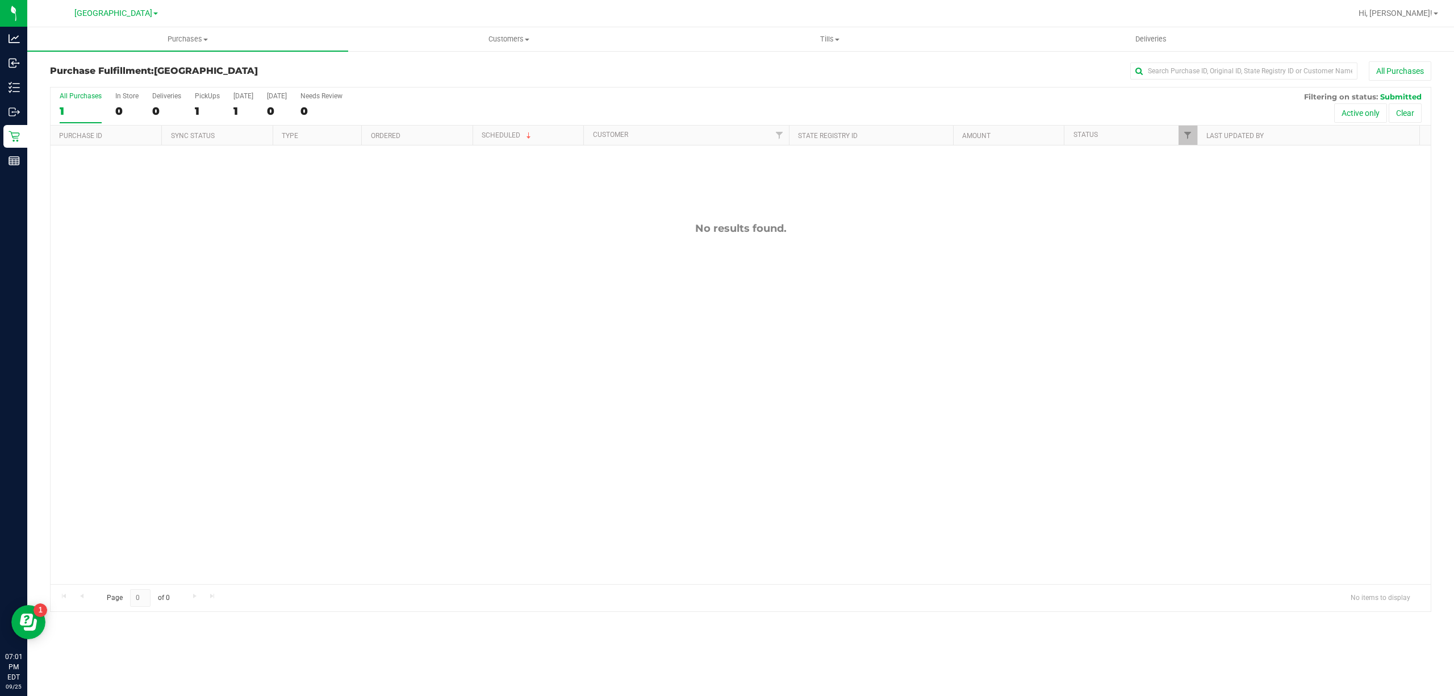
click at [503, 575] on div "No results found." at bounding box center [741, 402] width 1380 height 515
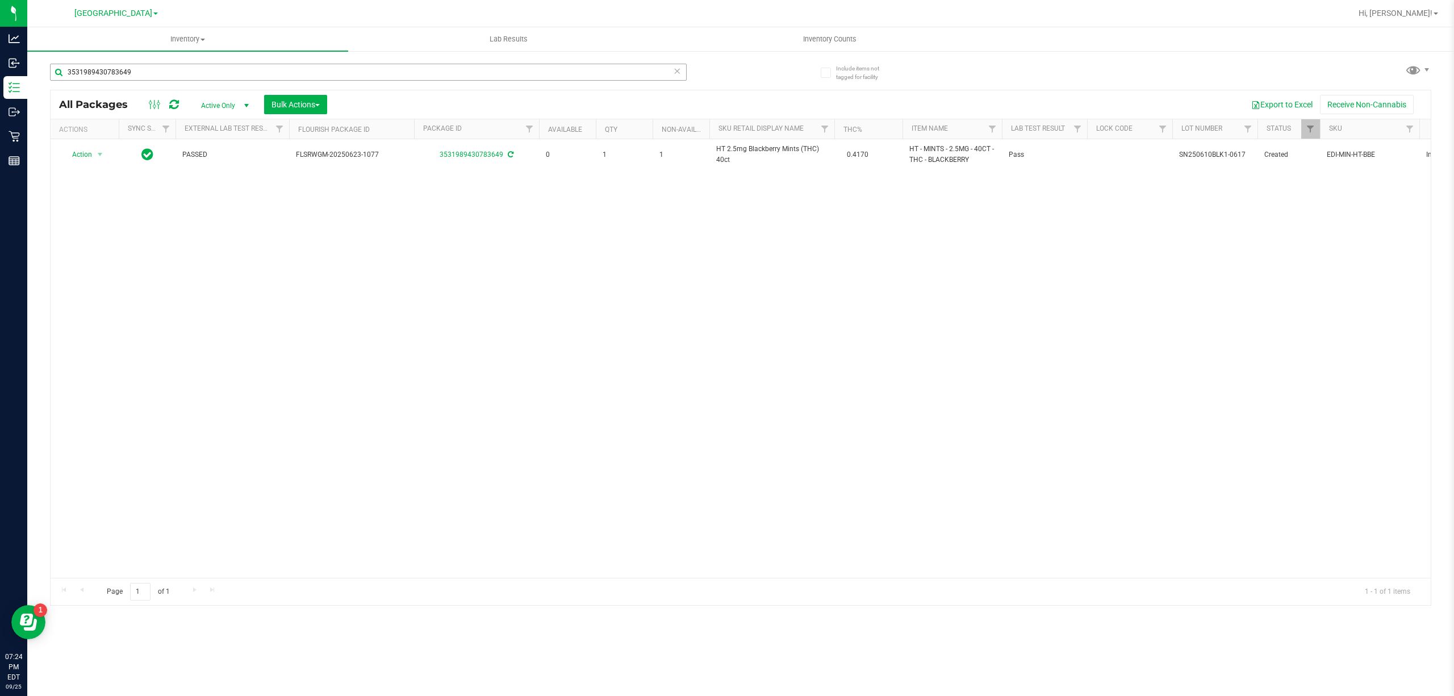
click at [165, 66] on input "3531989430783649" at bounding box center [368, 72] width 637 height 17
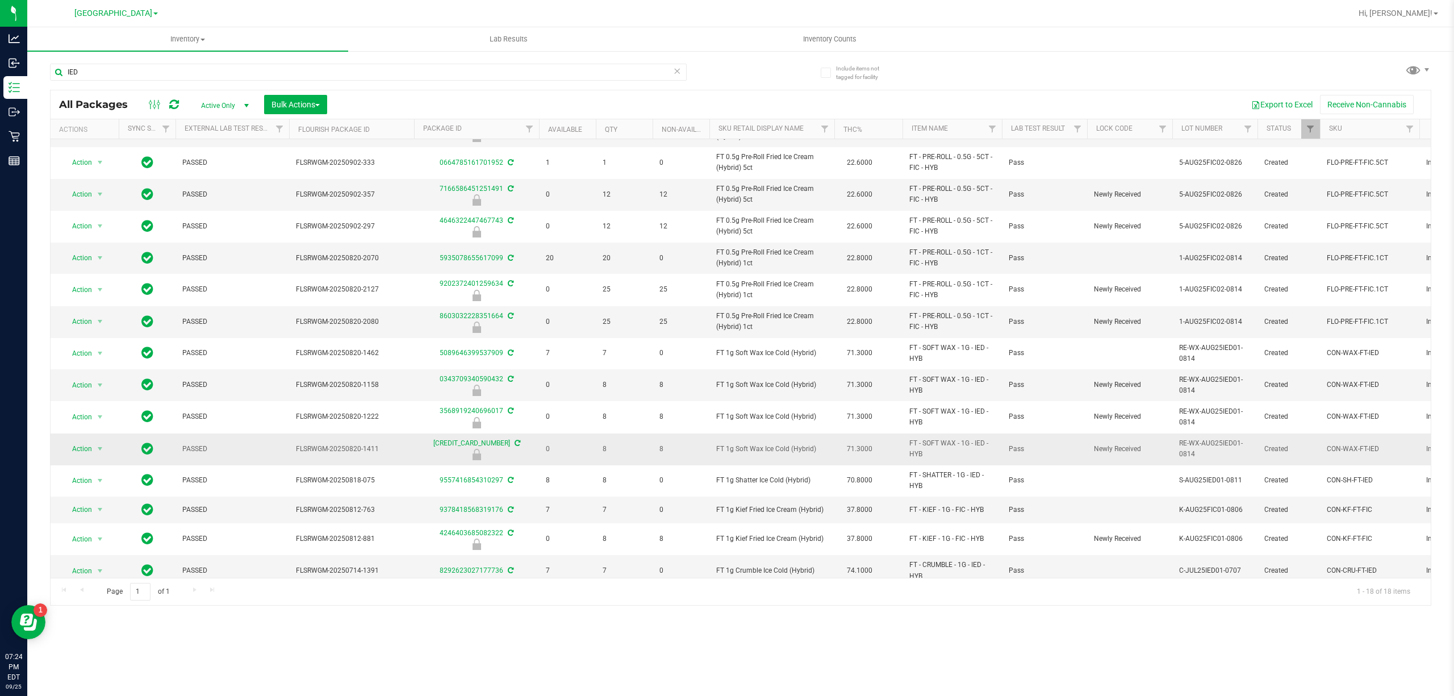
scroll to position [142, 0]
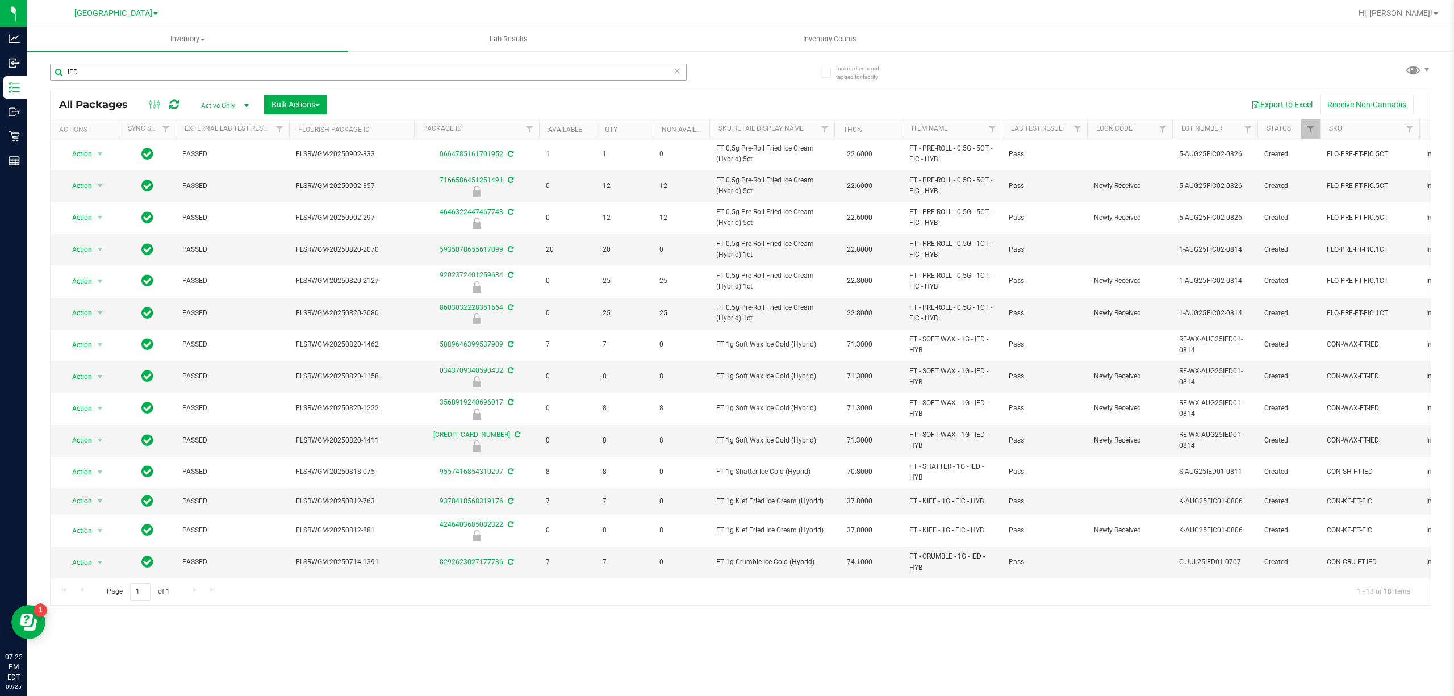
click at [353, 78] on input "IED" at bounding box center [368, 72] width 637 height 17
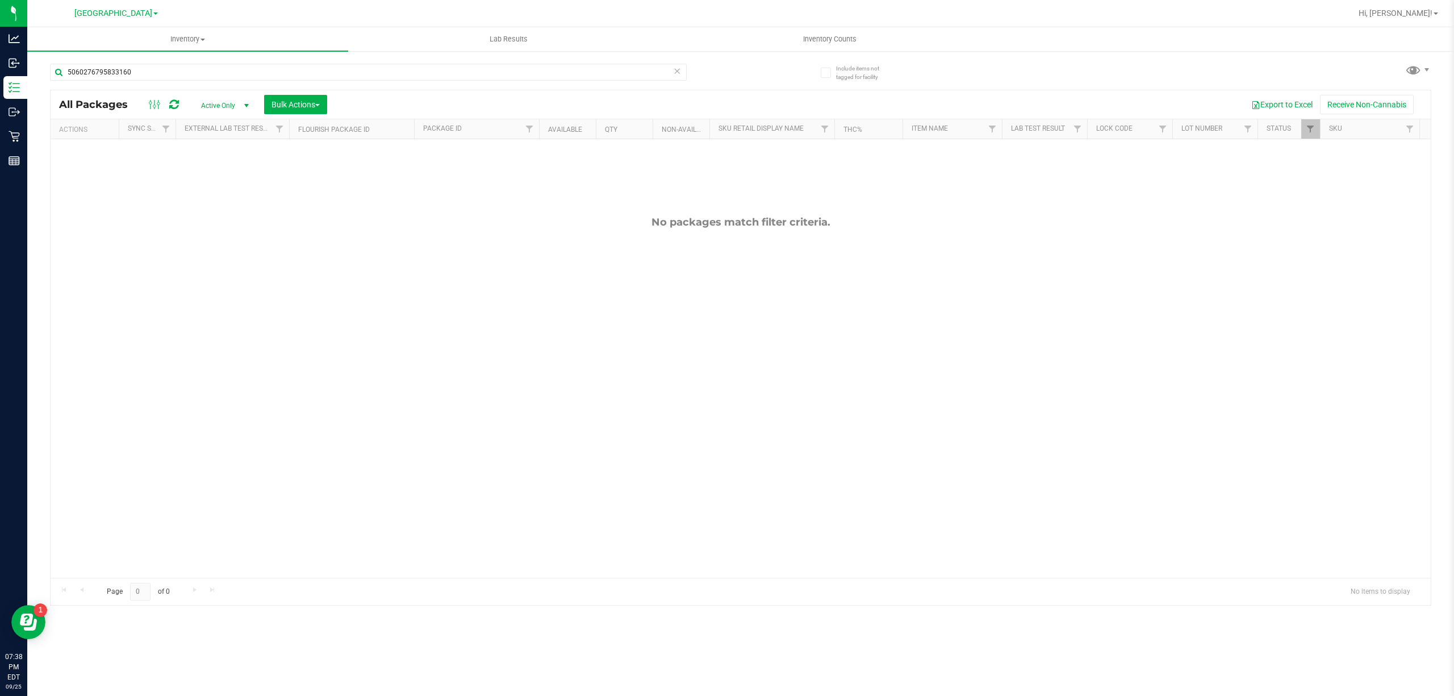
click at [1304, 315] on div "No packages match filter criteria." at bounding box center [741, 396] width 1380 height 515
click at [207, 73] on input "5060276795833160" at bounding box center [368, 72] width 637 height 17
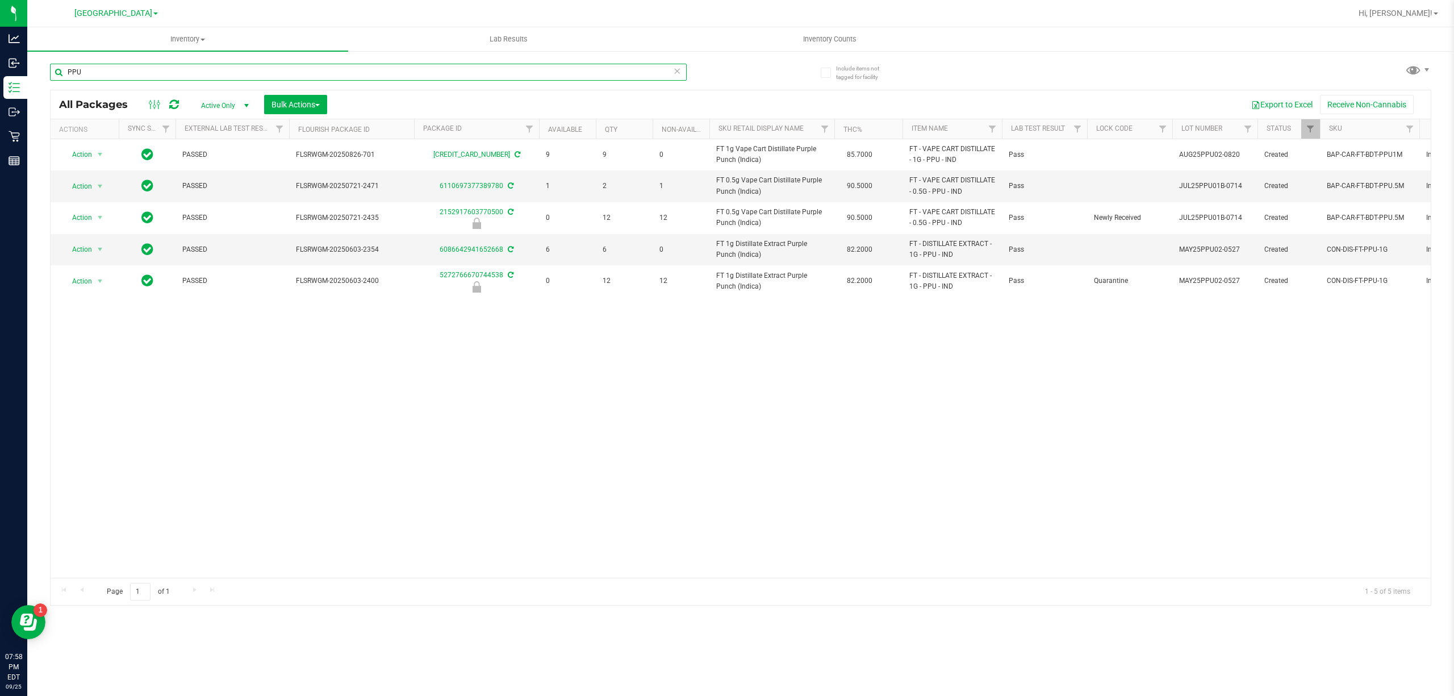
click at [105, 69] on input "PPU" at bounding box center [368, 72] width 637 height 17
type input "5087551519266042"
